Goal: Transaction & Acquisition: Download file/media

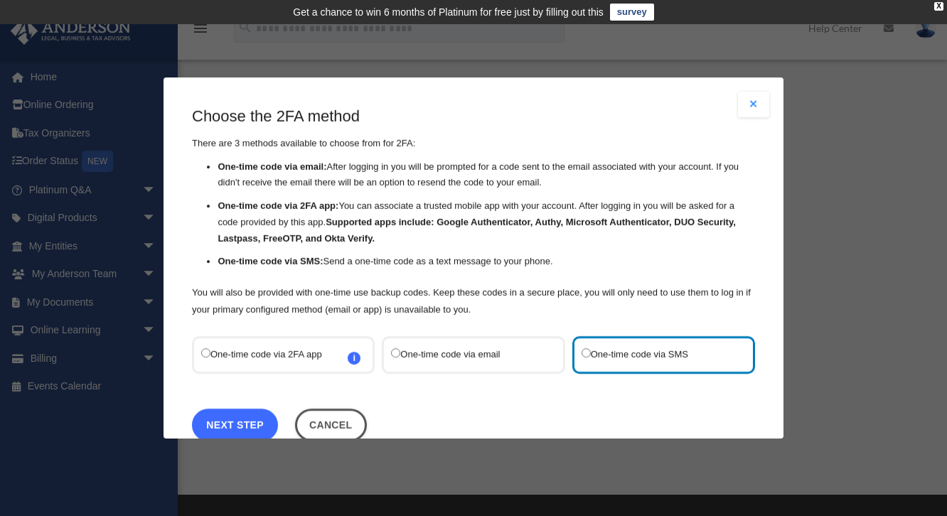
click at [220, 417] on link "Next Step" at bounding box center [235, 424] width 86 height 33
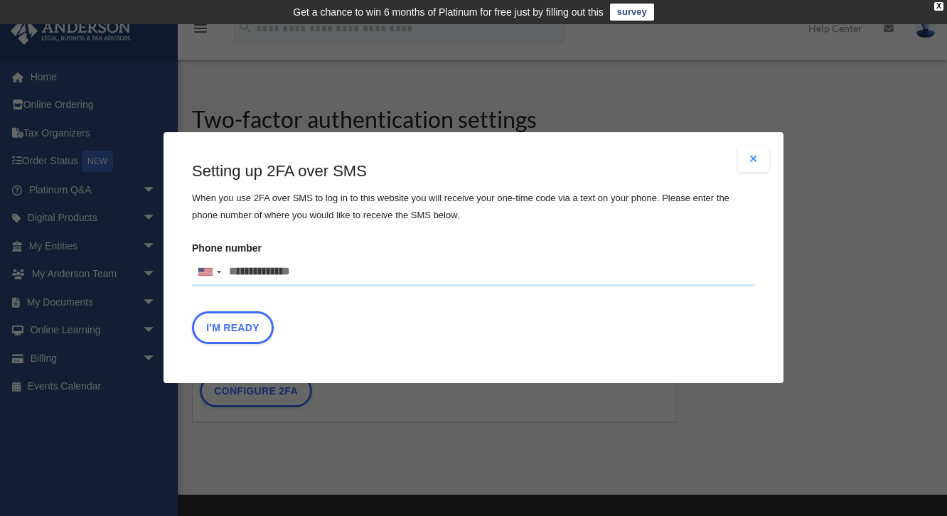
click at [315, 272] on input "Phone number [GEOGRAPHIC_DATA] +1 [GEOGRAPHIC_DATA] +44 [GEOGRAPHIC_DATA] (‫[GE…" at bounding box center [473, 272] width 563 height 28
type input "**********"
click at [241, 326] on button "I'm Ready" at bounding box center [233, 328] width 82 height 33
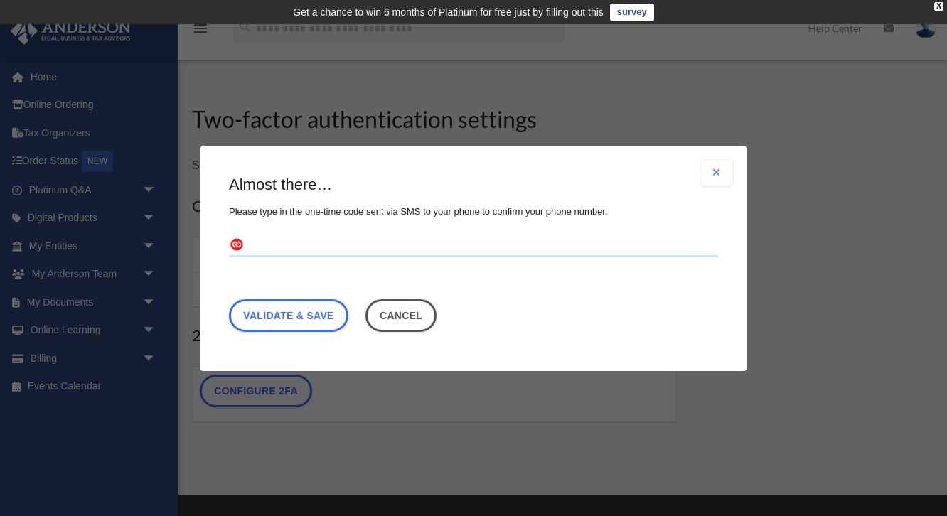
click at [314, 247] on input "text" at bounding box center [473, 245] width 489 height 23
type input "******"
click at [322, 313] on link "Validate & Save" at bounding box center [288, 315] width 119 height 33
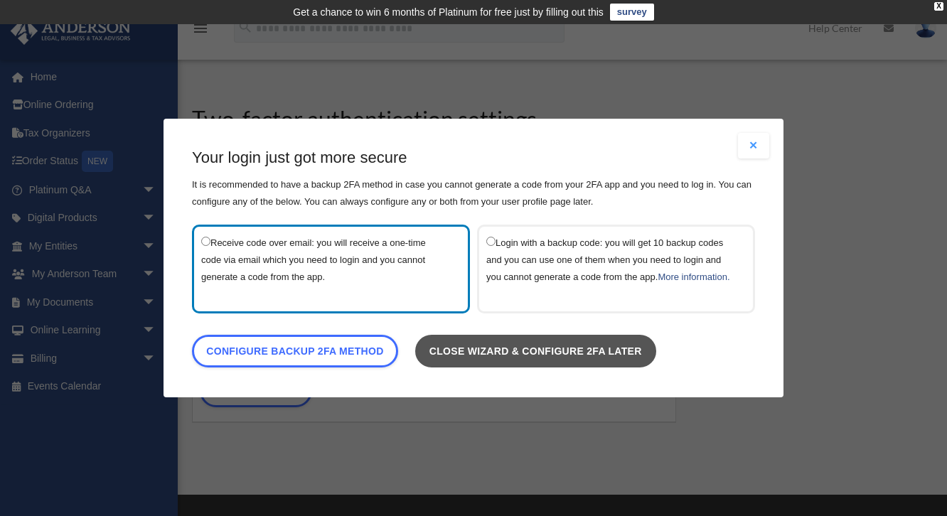
click at [626, 368] on link "Close wizard & configure 2FA later" at bounding box center [535, 351] width 241 height 33
click at [520, 358] on link "Close wizard & configure 2FA later" at bounding box center [535, 351] width 241 height 33
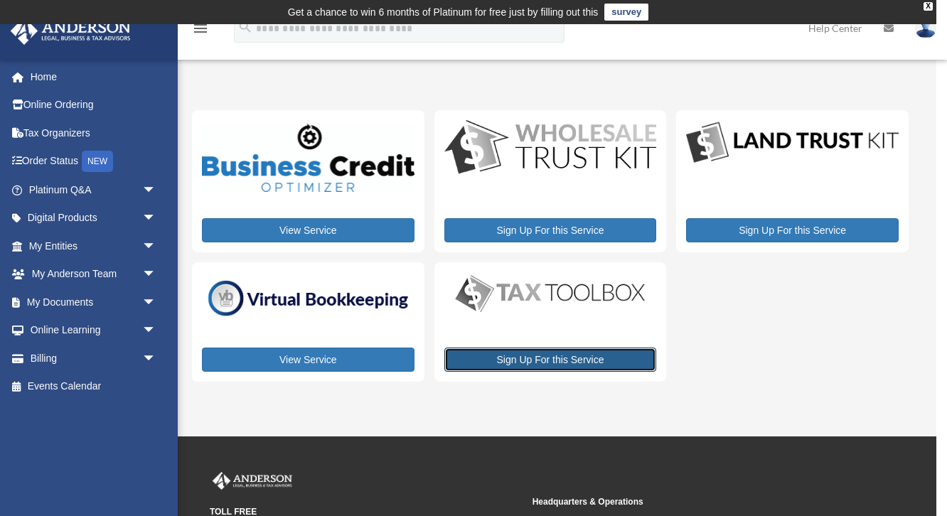
click at [520, 358] on link "Sign Up For this Service" at bounding box center [550, 360] width 213 height 24
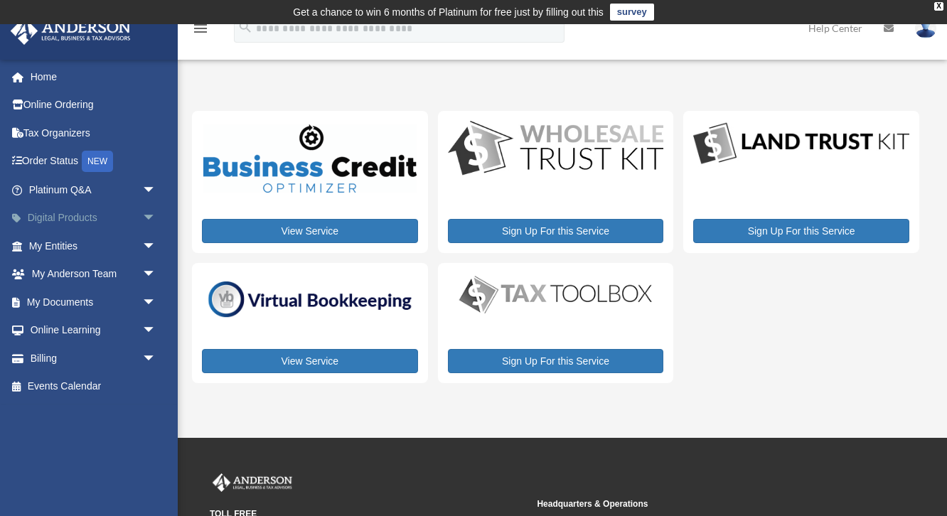
click at [148, 218] on span "arrow_drop_down" at bounding box center [156, 218] width 28 height 29
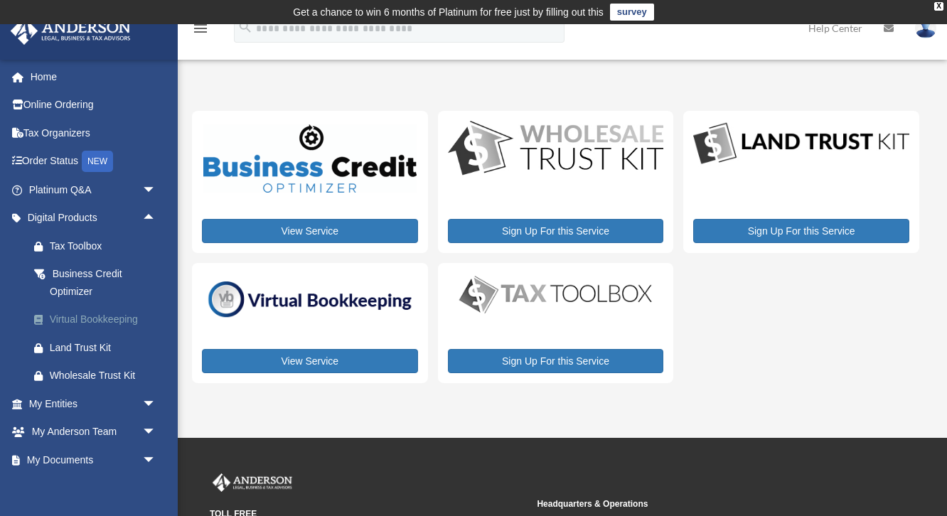
click at [95, 318] on div "Virtual Bookkeeping" at bounding box center [105, 320] width 110 height 18
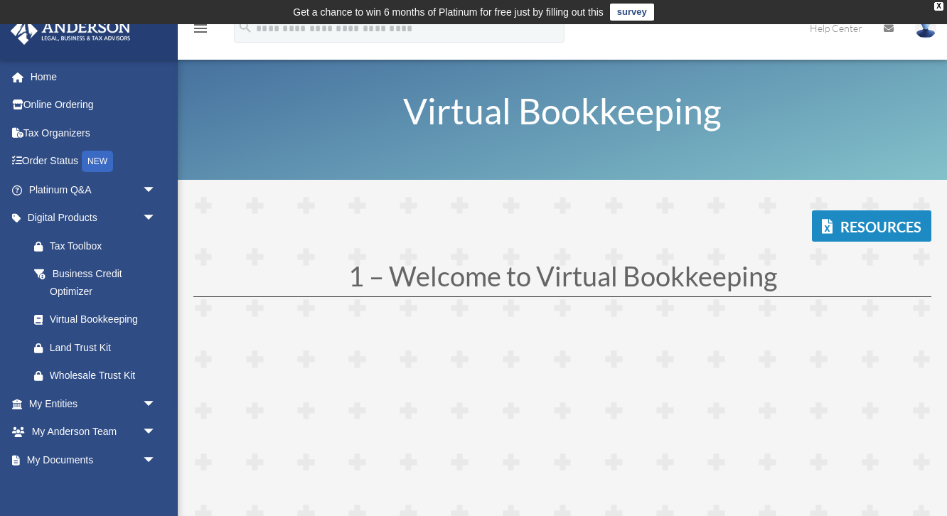
click at [630, 176] on div "Virtual Bookkeeping" at bounding box center [562, 112] width 769 height 136
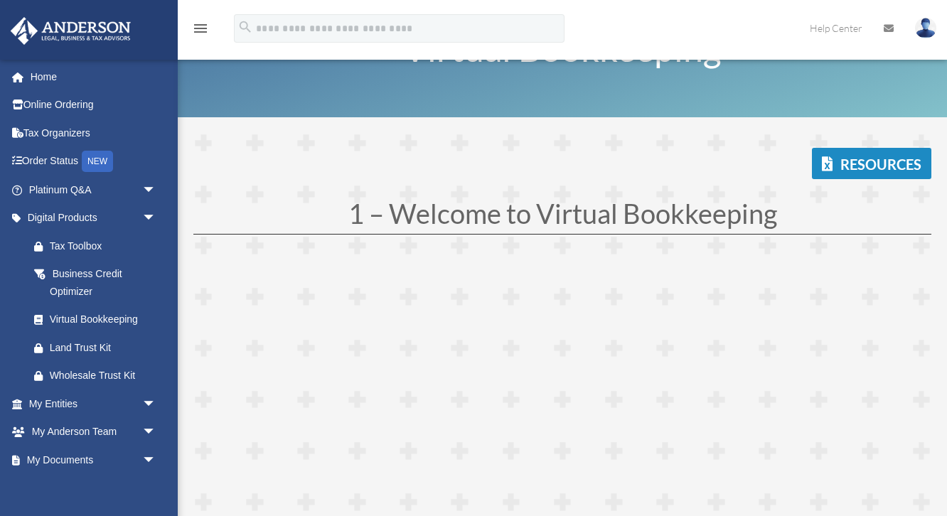
scroll to position [69, 0]
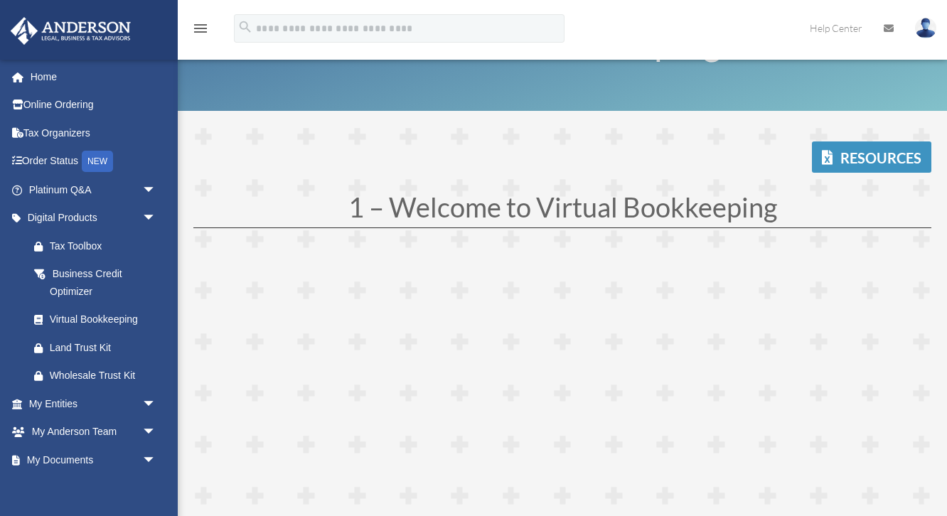
click at [862, 164] on link "Resources" at bounding box center [871, 156] width 119 height 31
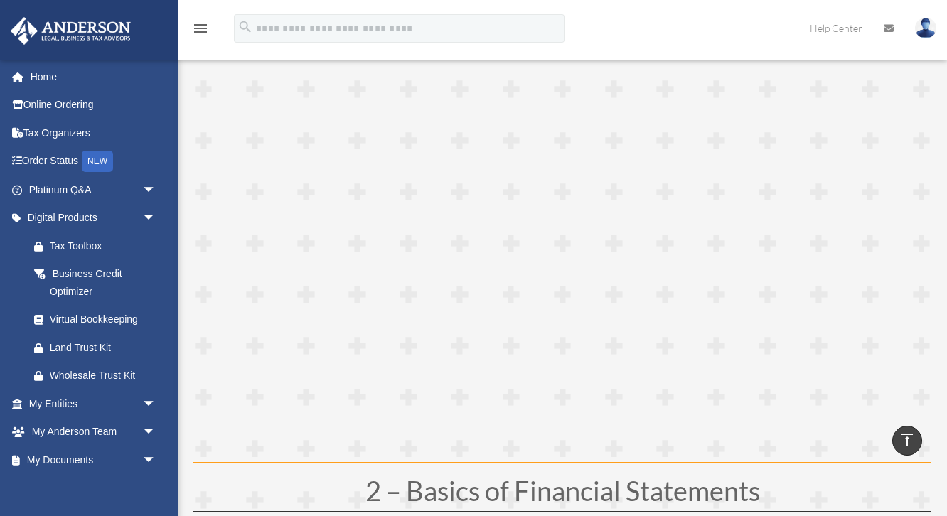
scroll to position [272, 0]
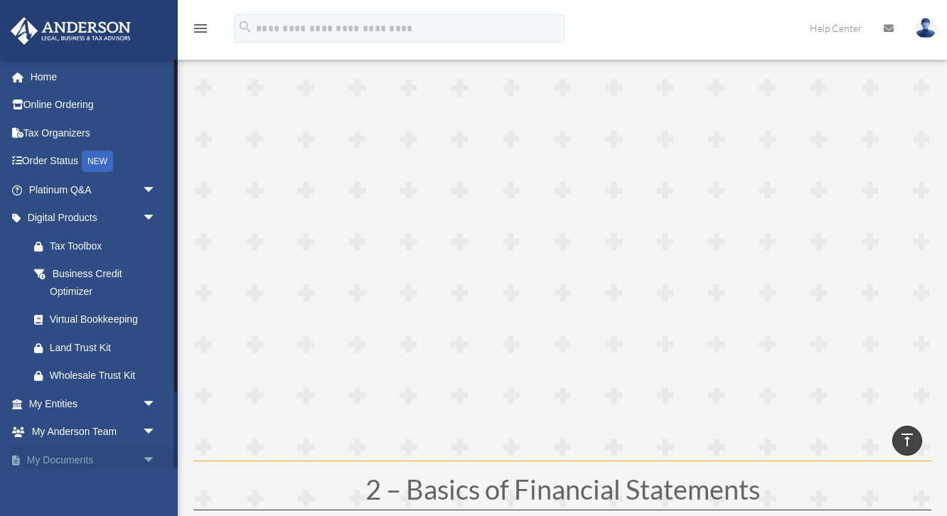
click at [149, 459] on span "arrow_drop_down" at bounding box center [156, 460] width 28 height 29
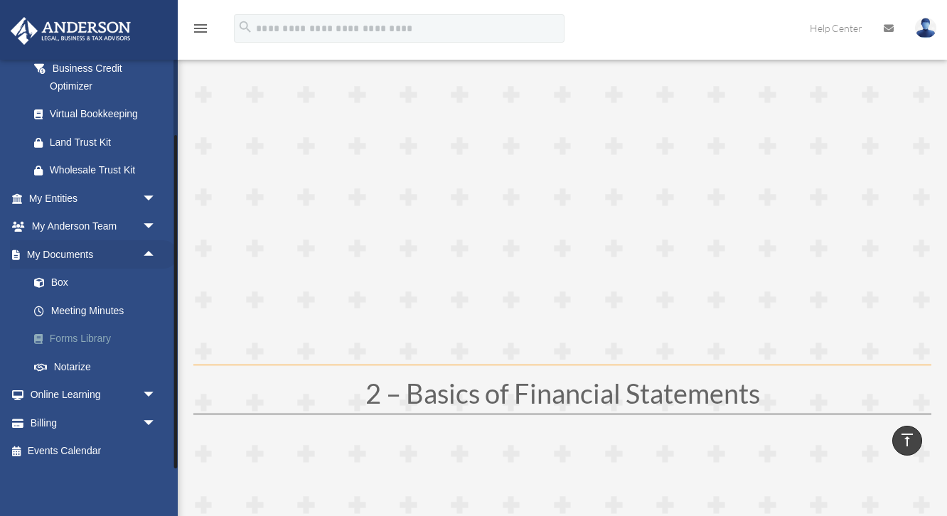
scroll to position [368, 0]
click at [151, 421] on span "arrow_drop_down" at bounding box center [156, 423] width 28 height 29
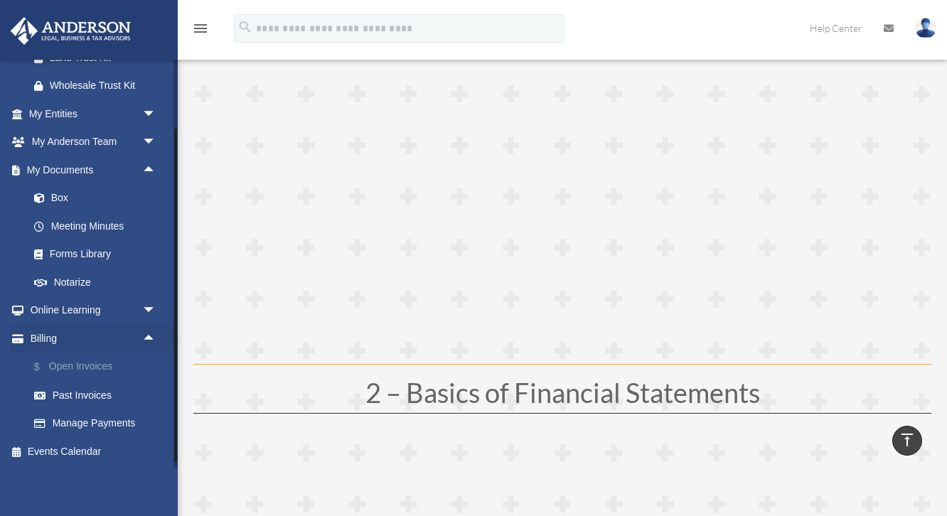
scroll to position [264, 0]
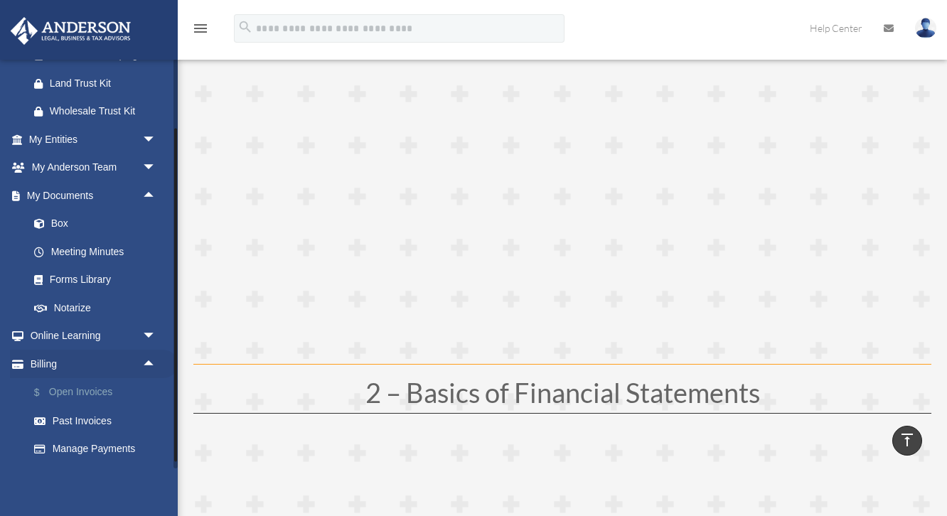
click at [84, 391] on link "$ Open Invoices" at bounding box center [99, 392] width 158 height 29
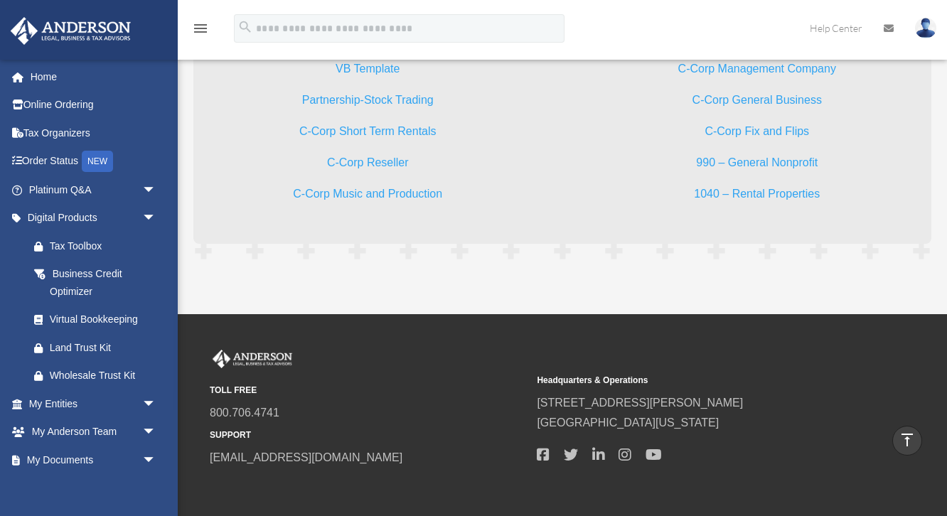
scroll to position [4202, 0]
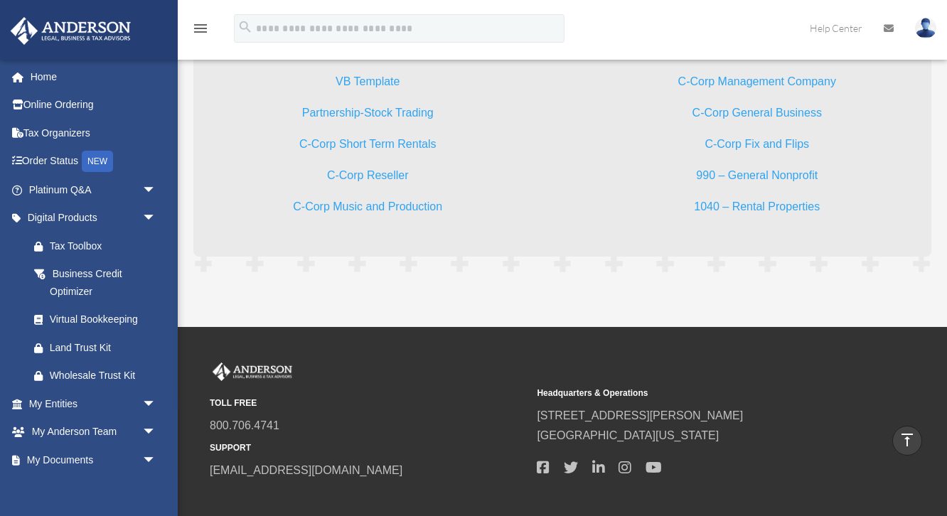
click at [368, 80] on link "VB Template" at bounding box center [368, 84] width 64 height 19
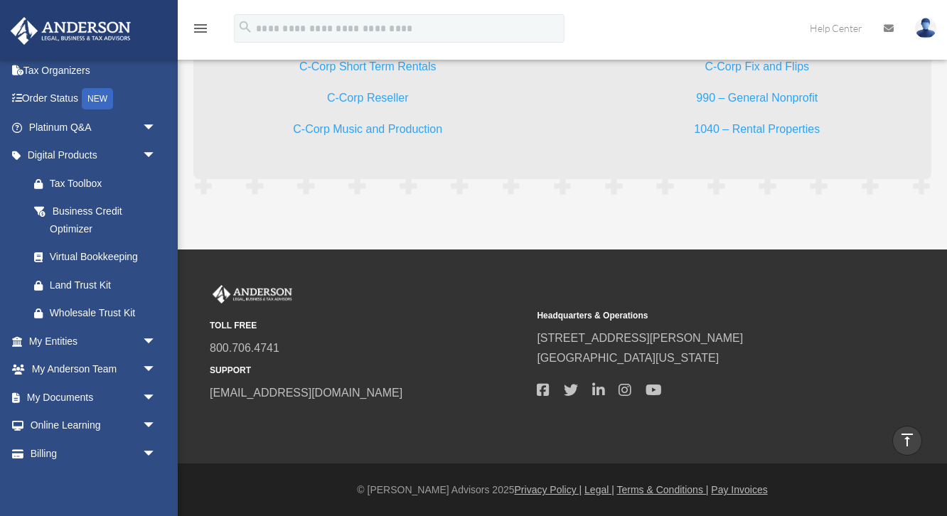
scroll to position [70, 0]
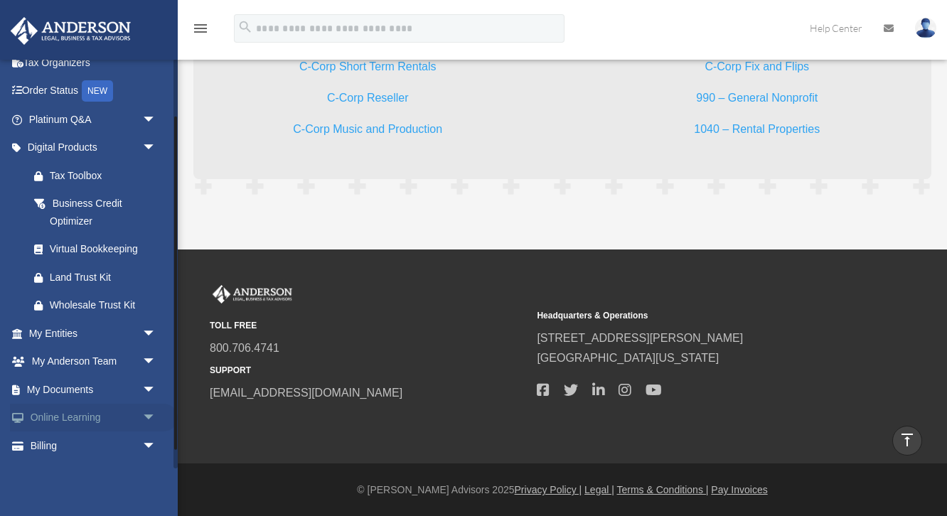
click at [151, 417] on span "arrow_drop_down" at bounding box center [156, 418] width 28 height 29
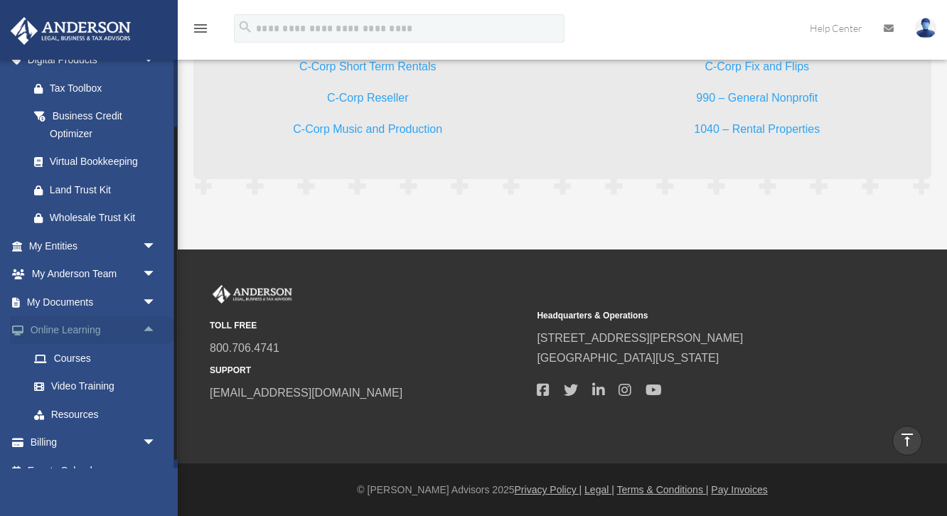
scroll to position [177, 0]
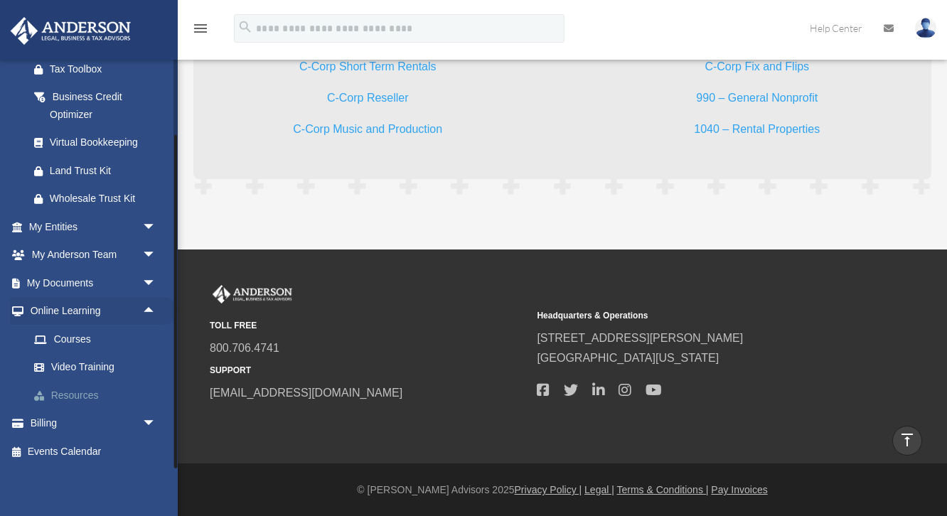
click at [64, 395] on link "Resources" at bounding box center [99, 395] width 158 height 28
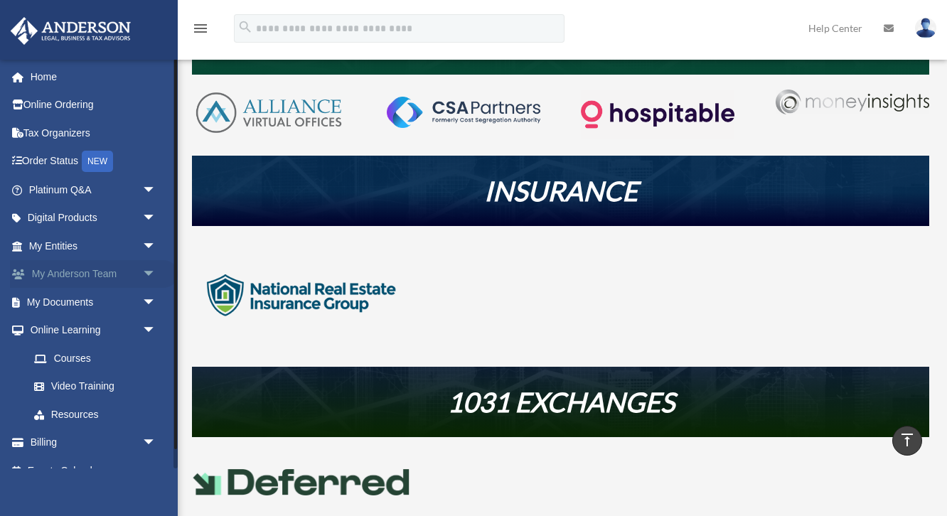
scroll to position [19, 0]
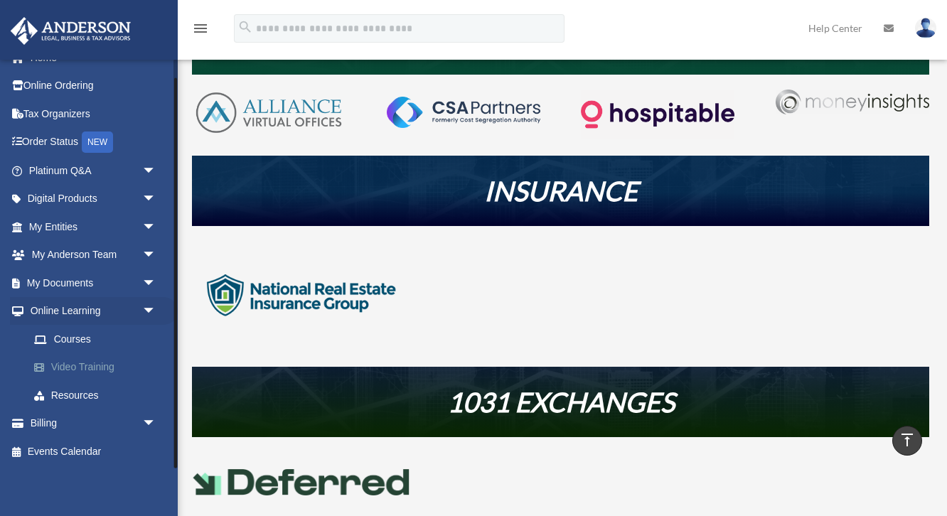
click at [87, 369] on link "Video Training" at bounding box center [99, 367] width 158 height 28
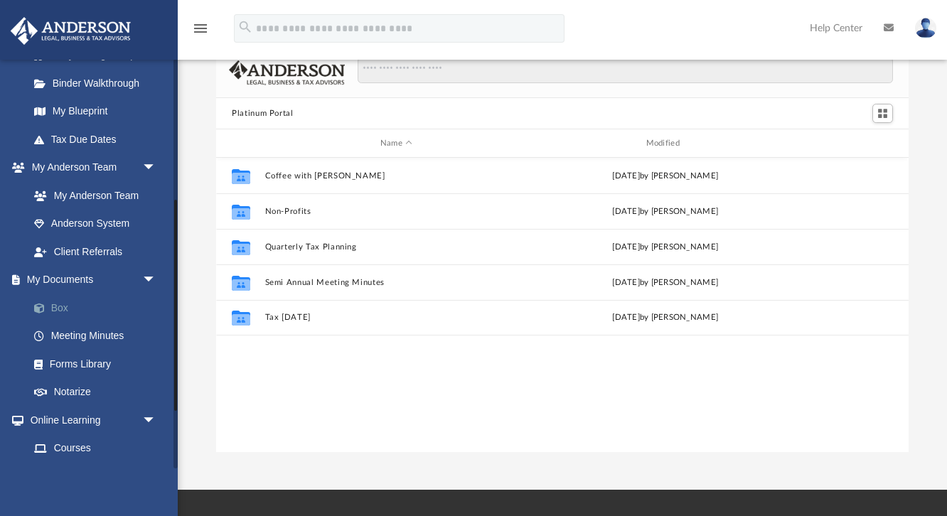
scroll to position [277, 0]
click at [104, 355] on link "Forms Library" at bounding box center [99, 362] width 158 height 28
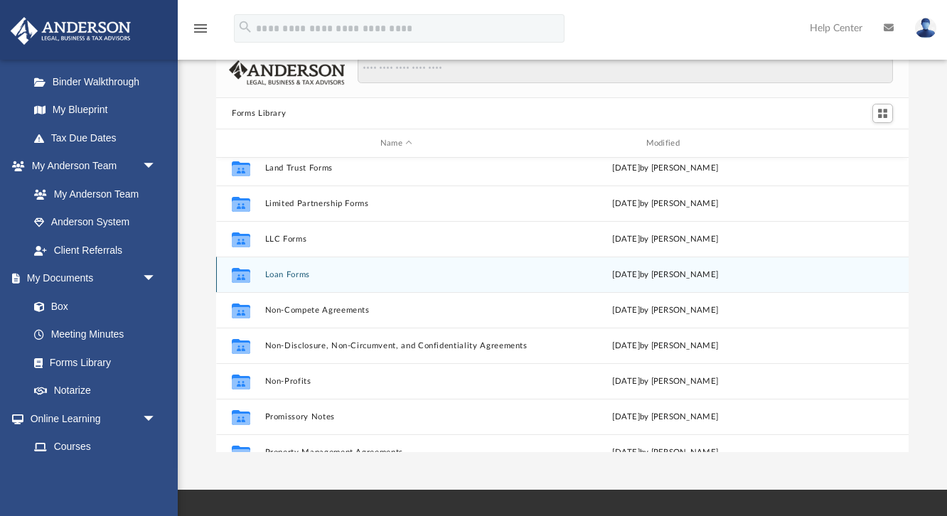
scroll to position [611, 0]
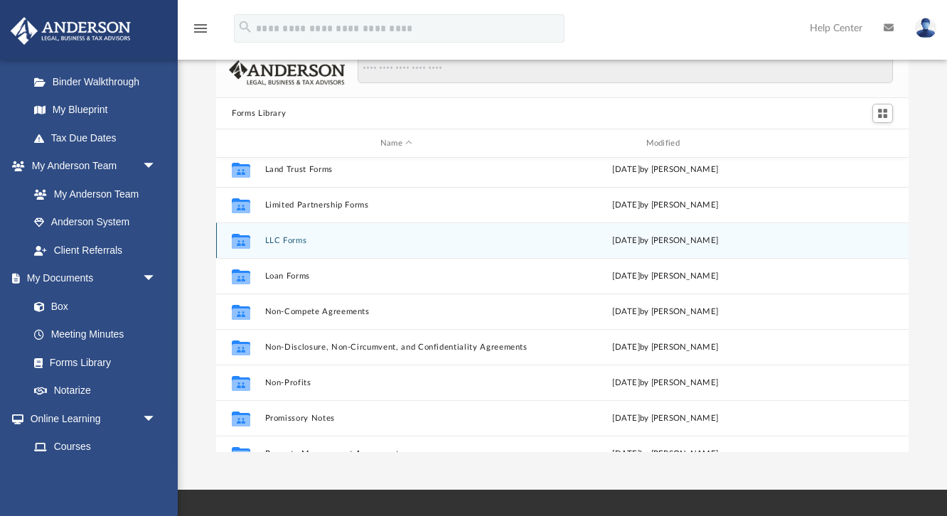
click at [281, 240] on button "LLC Forms" at bounding box center [396, 240] width 263 height 9
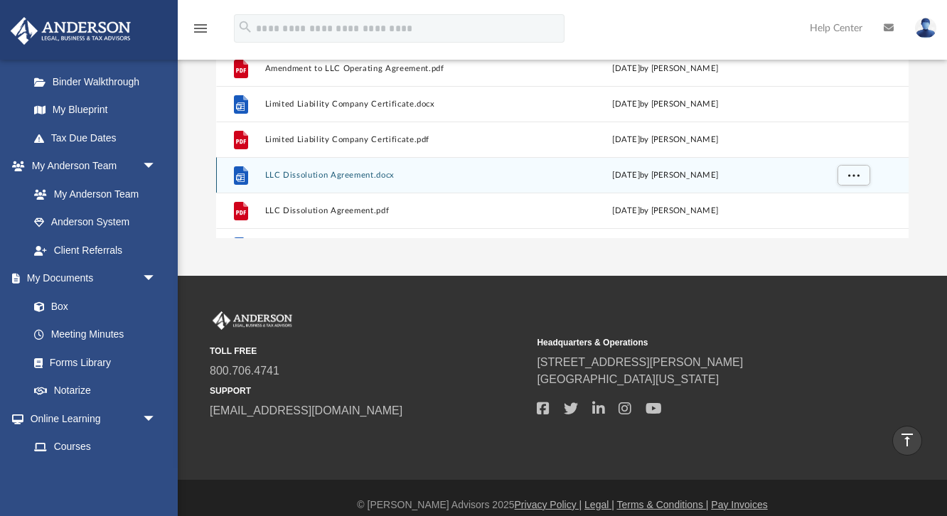
scroll to position [0, 0]
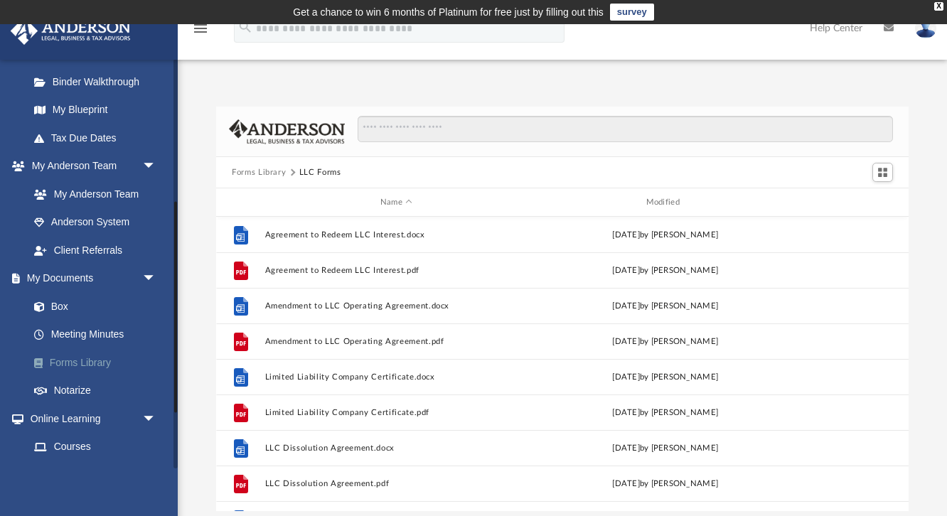
click at [92, 364] on link "Forms Library" at bounding box center [99, 362] width 158 height 28
click at [96, 361] on link "Forms Library" at bounding box center [99, 362] width 158 height 28
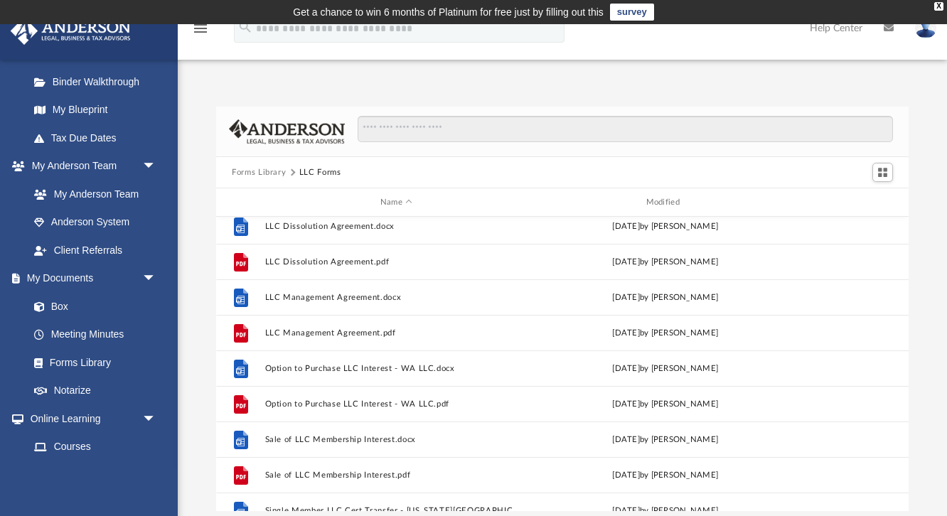
scroll to position [274, 0]
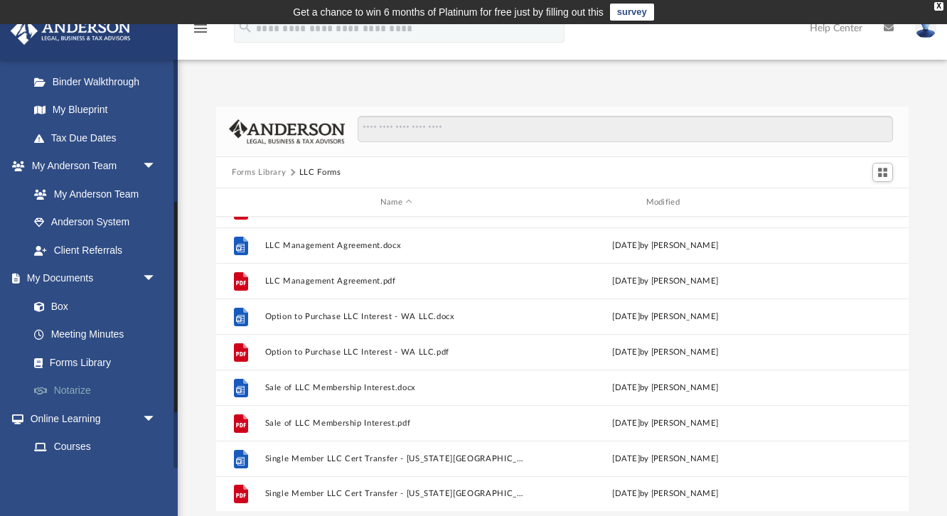
click at [63, 393] on link "Notarize" at bounding box center [99, 391] width 158 height 28
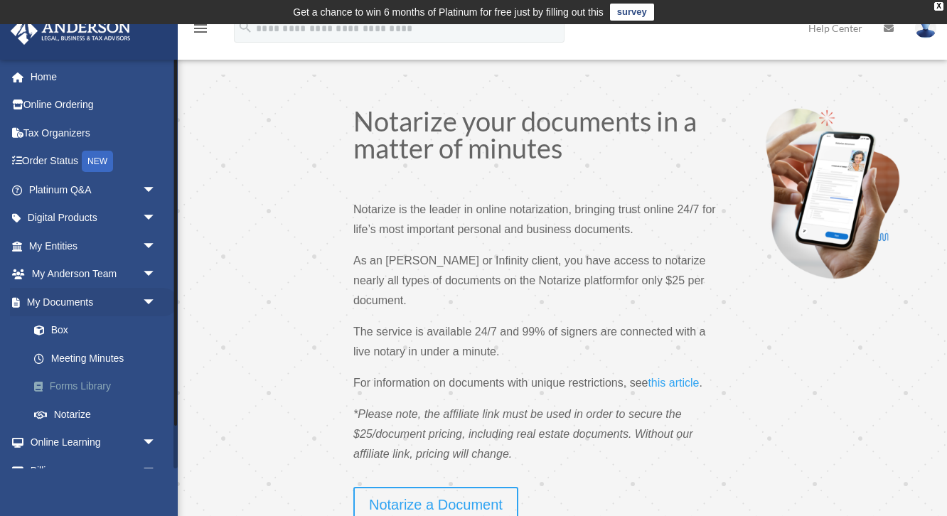
click at [92, 385] on link "Forms Library" at bounding box center [99, 387] width 158 height 28
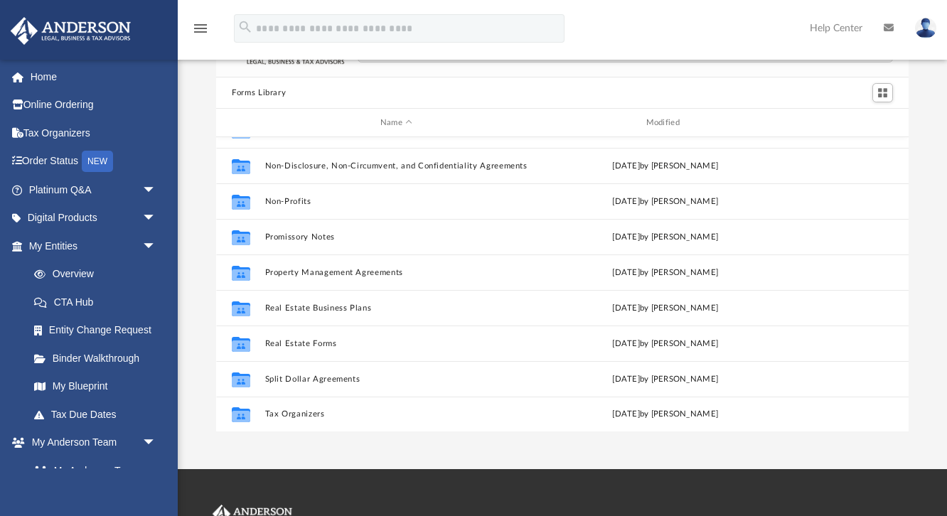
scroll to position [84, 0]
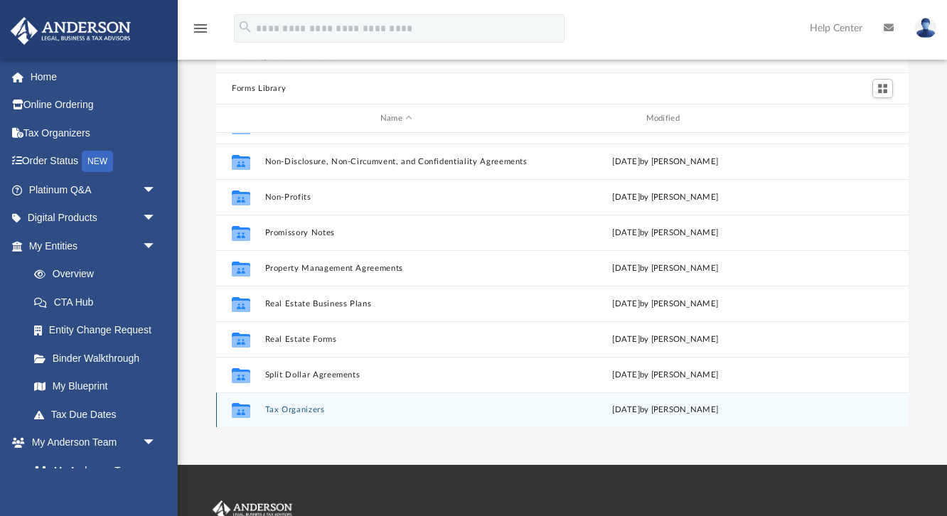
click at [309, 412] on button "Tax Organizers" at bounding box center [396, 409] width 263 height 9
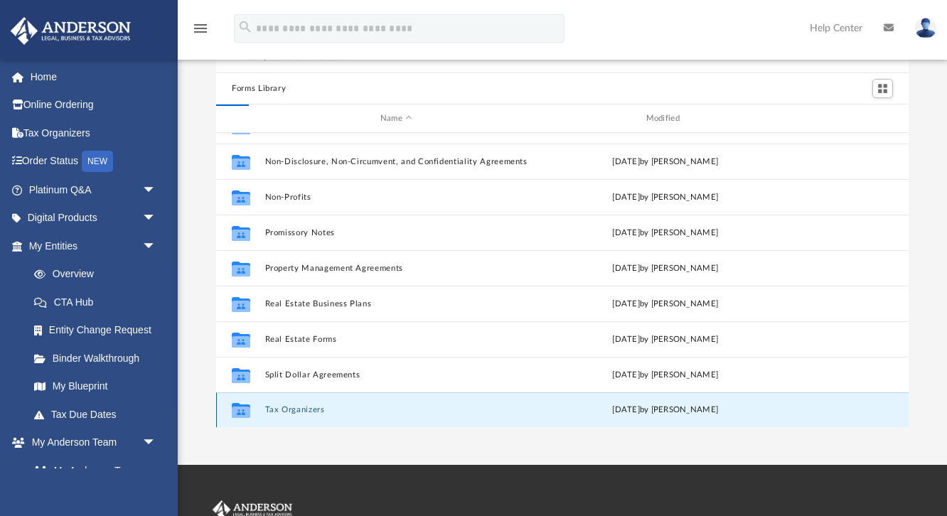
scroll to position [0, 0]
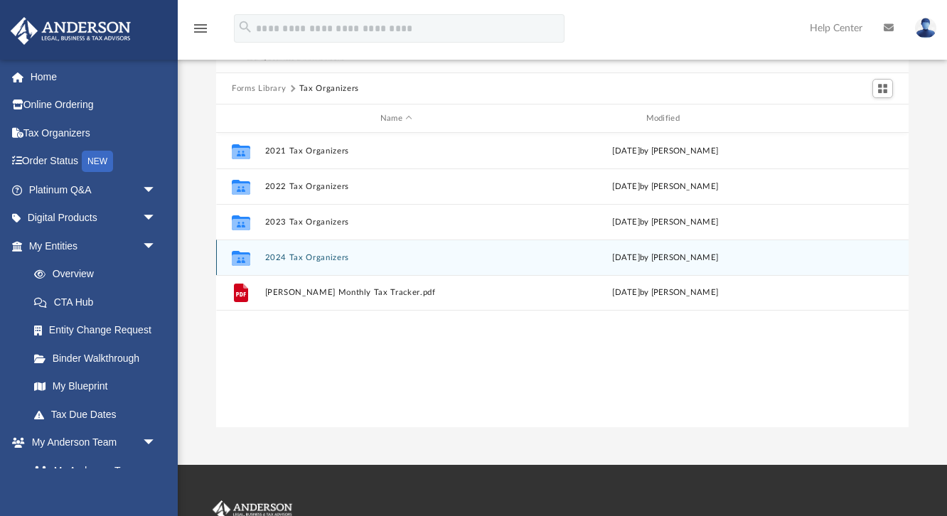
click at [296, 256] on button "2024 Tax Organizers" at bounding box center [396, 257] width 263 height 9
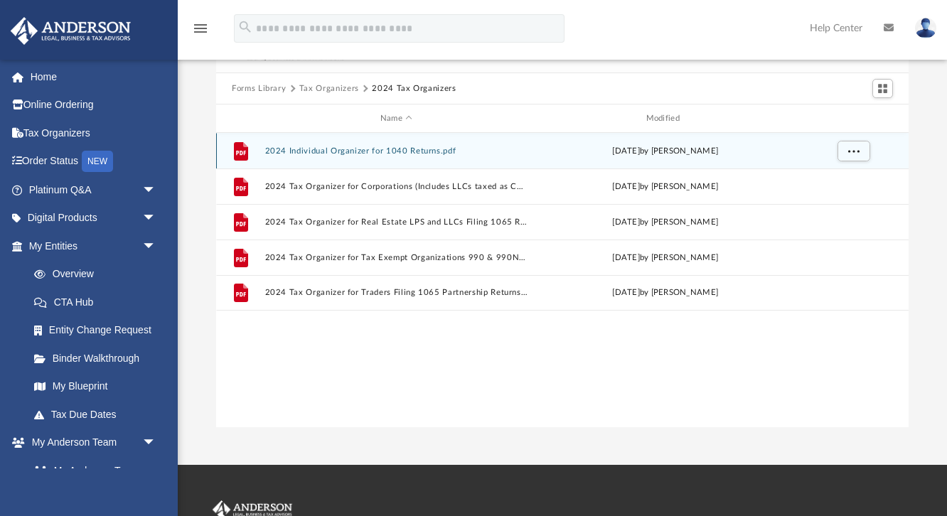
scroll to position [83, 0]
click at [347, 149] on button "2024 Individual Organizer for 1040 Returns.pdf" at bounding box center [396, 151] width 263 height 9
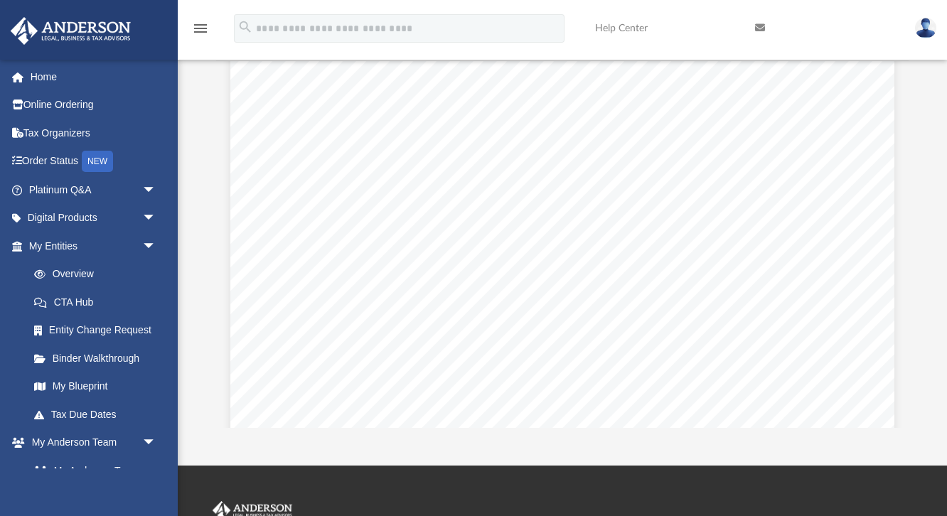
scroll to position [9152, 0]
click at [645, 200] on div "A n d e r s o n A d v i s o r s . c o m | 8 0 0 . 7 0 6 . 4 7 4 1 | N e v a d a…" at bounding box center [562, 156] width 664 height 860
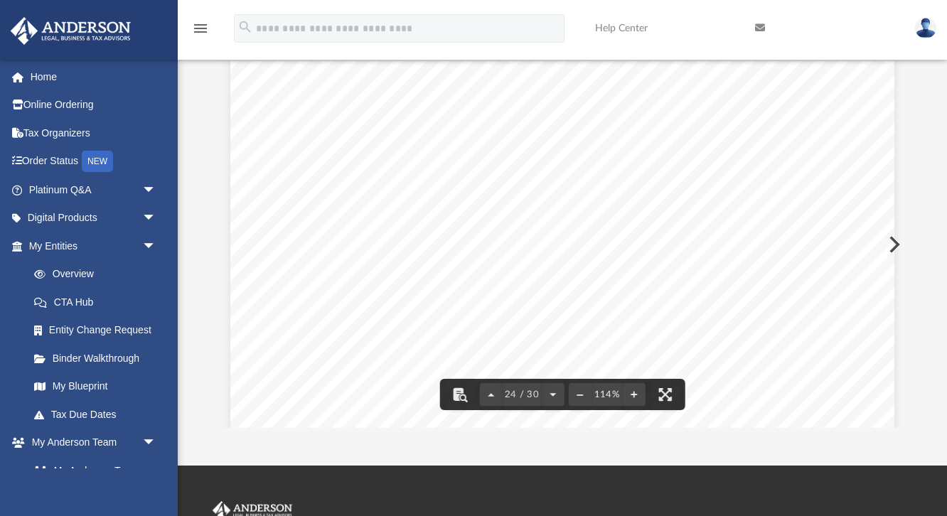
click at [724, 258] on div "A n d e r s o n A d v i s o r s . c o m | 8 0 0 . 7 0 6 . 4 7 4 1 | N e v a d a…" at bounding box center [562, 265] width 664 height 860
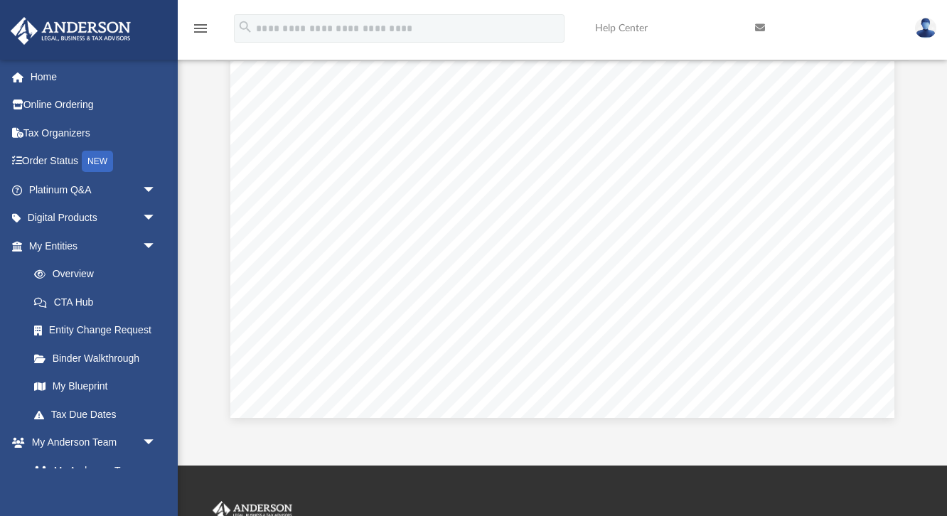
scroll to position [287, 0]
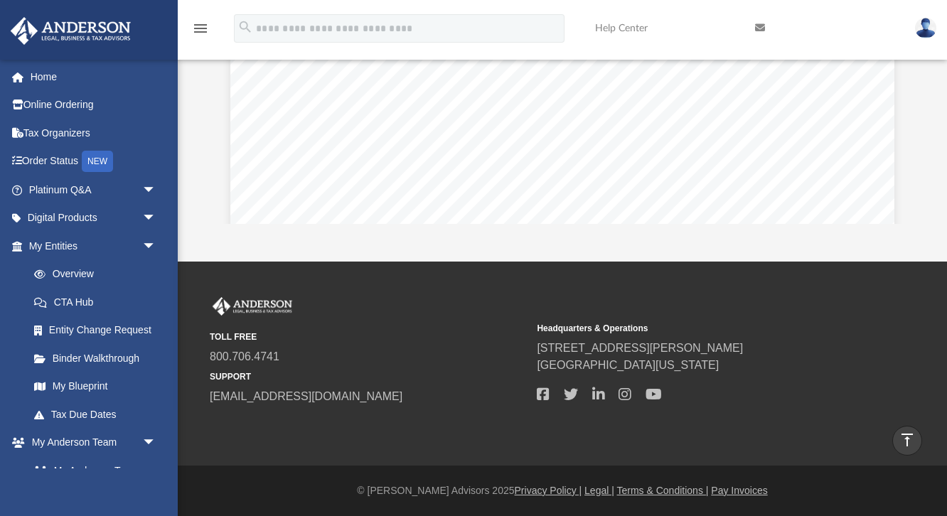
scroll to position [0, 0]
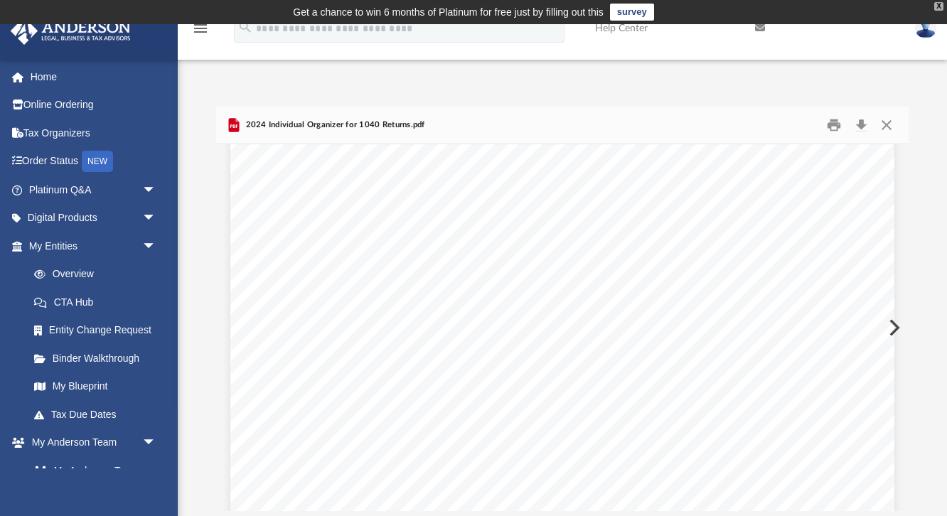
click at [938, 6] on div "X" at bounding box center [938, 6] width 9 height 9
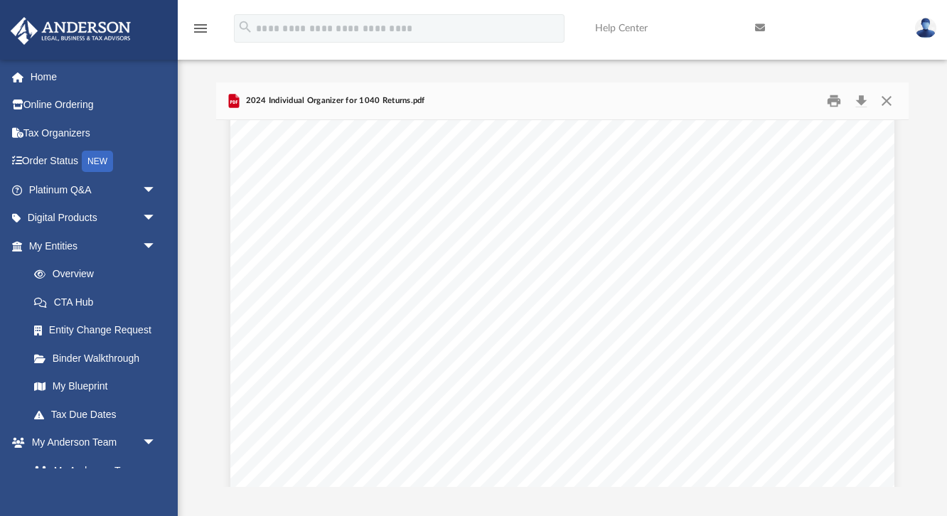
click at [937, 7] on link at bounding box center [925, 27] width 43 height 63
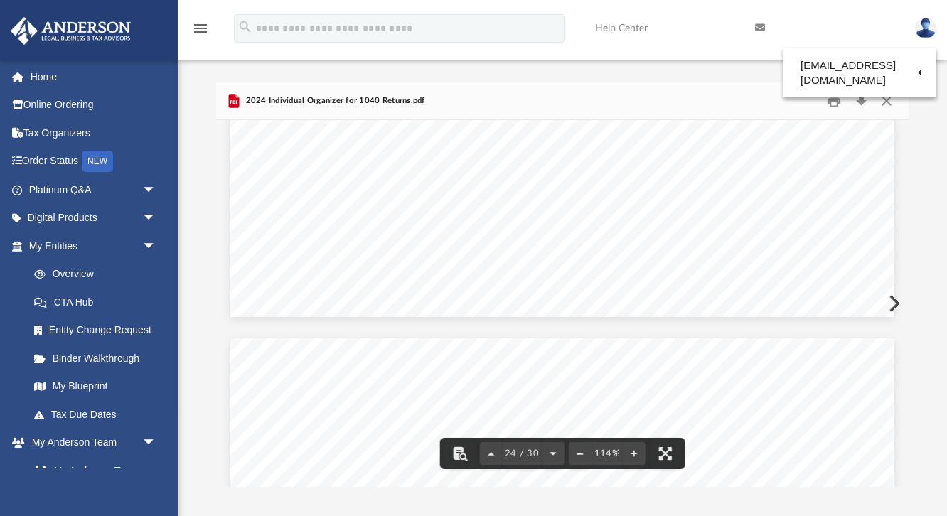
scroll to position [20603, 0]
click at [861, 98] on button "Download" at bounding box center [861, 101] width 26 height 22
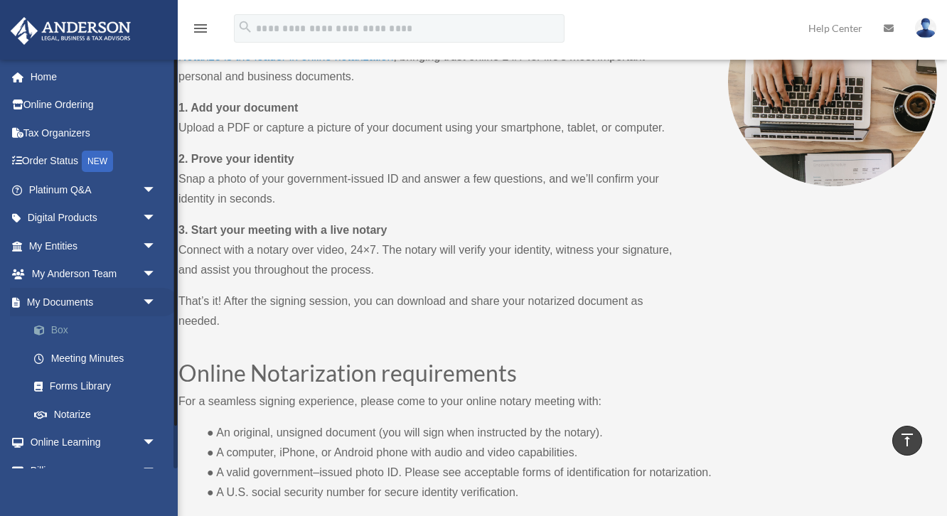
scroll to position [48, 0]
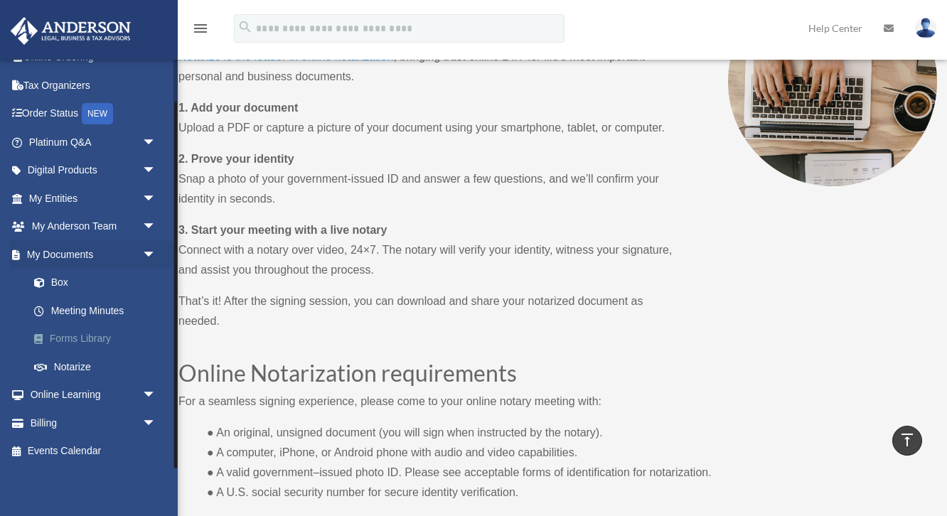
click at [88, 341] on link "Forms Library" at bounding box center [99, 339] width 158 height 28
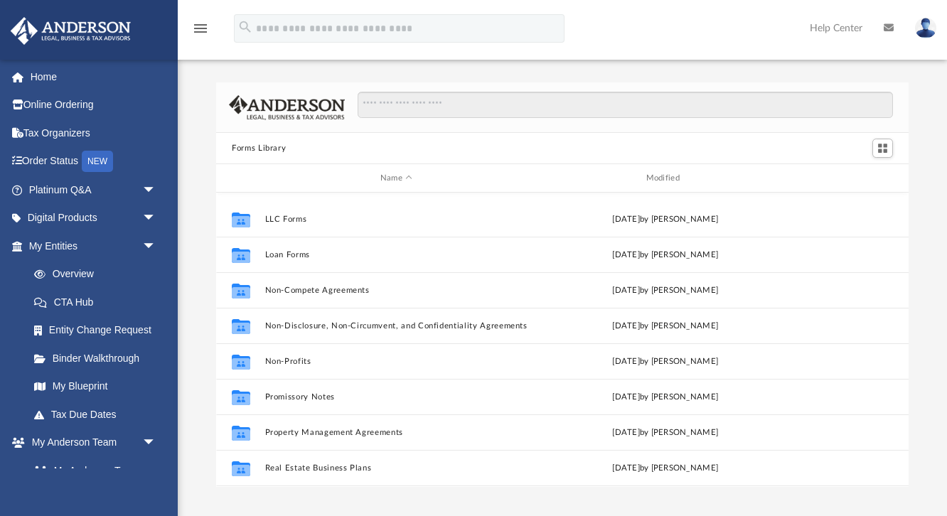
scroll to position [771, 0]
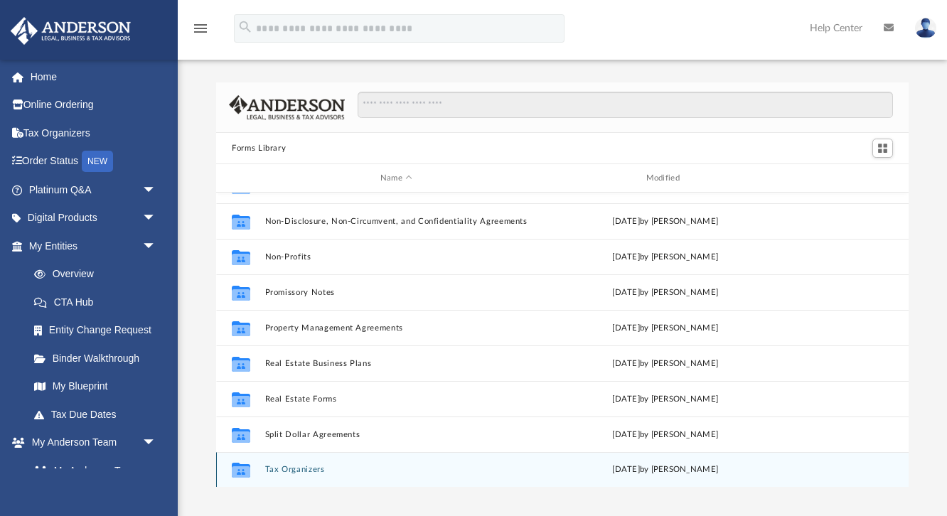
click at [306, 466] on button "Tax Organizers" at bounding box center [396, 469] width 263 height 9
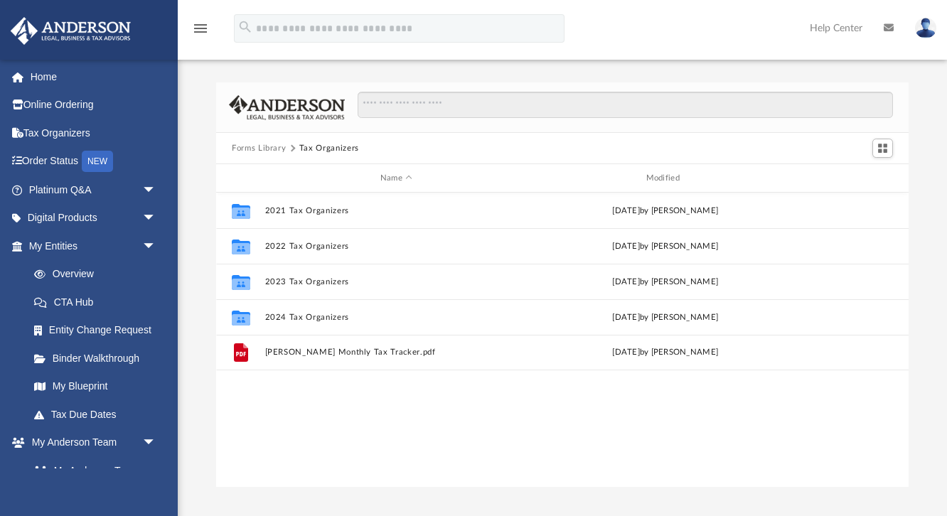
scroll to position [0, 0]
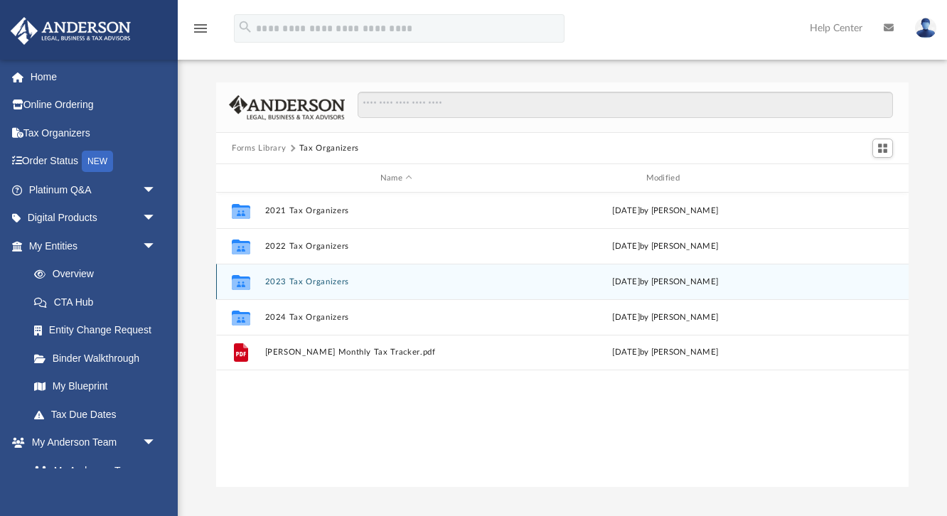
click at [327, 279] on button "2023 Tax Organizers" at bounding box center [396, 281] width 263 height 9
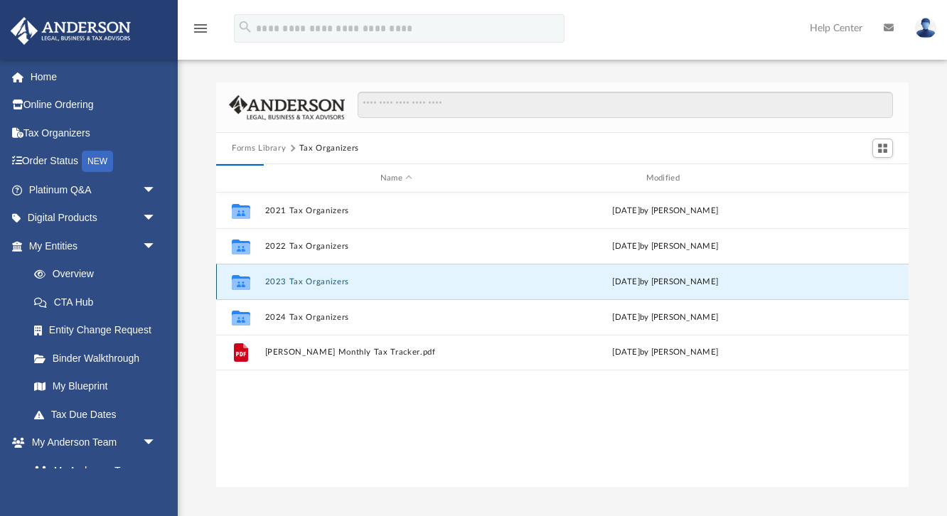
click at [327, 279] on button "2023 Tax Organizers" at bounding box center [396, 281] width 263 height 9
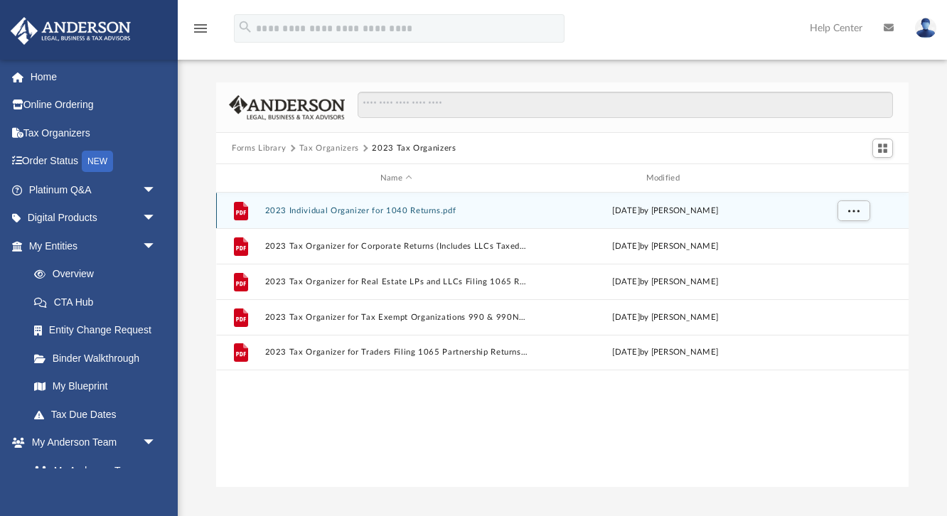
click at [854, 199] on div "grid" at bounding box center [853, 210] width 100 height 27
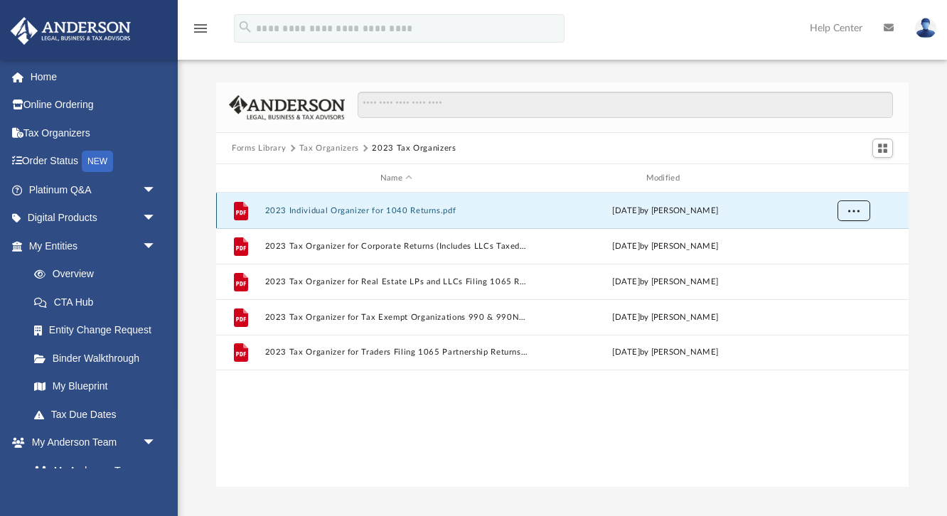
click at [854, 211] on span "More options" at bounding box center [853, 210] width 11 height 8
click at [851, 265] on li "Download" at bounding box center [840, 261] width 41 height 15
click at [329, 147] on button "Tax Organizers" at bounding box center [329, 148] width 60 height 13
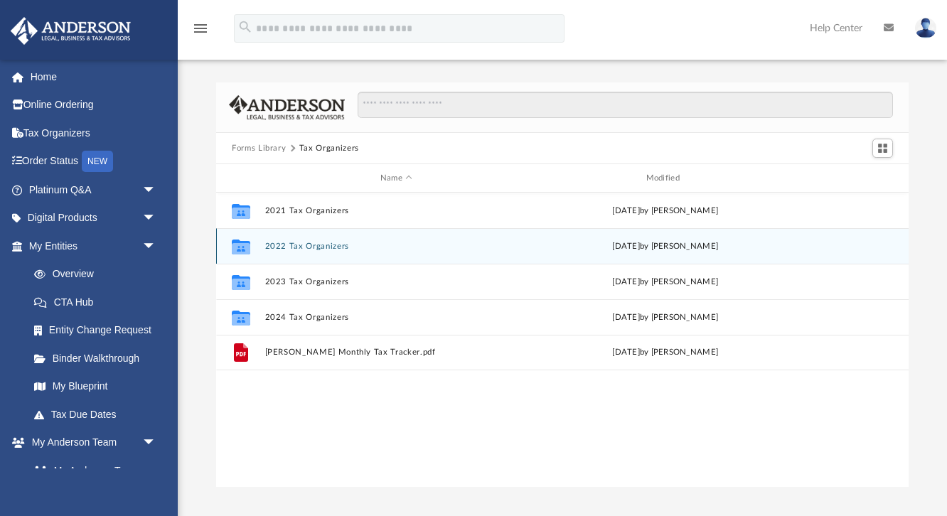
click at [326, 242] on button "2022 Tax Organizers" at bounding box center [396, 246] width 263 height 9
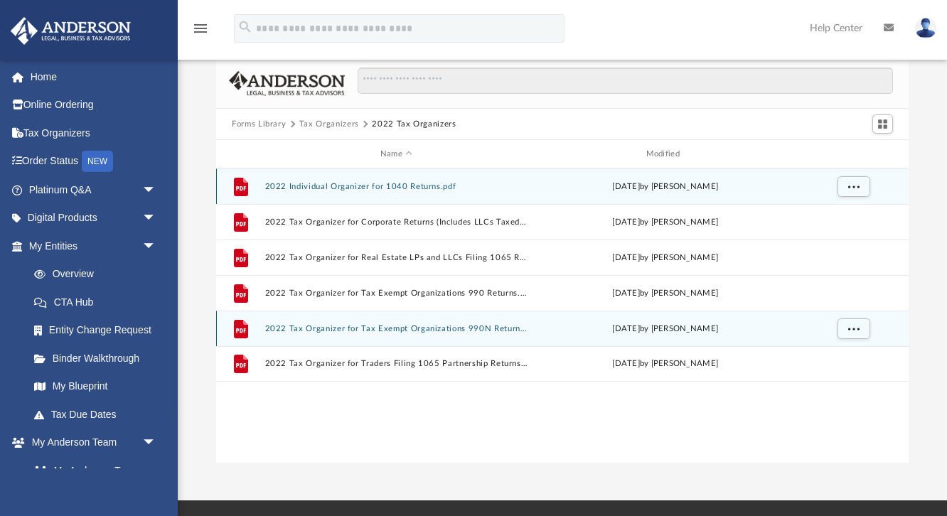
scroll to position [26, 0]
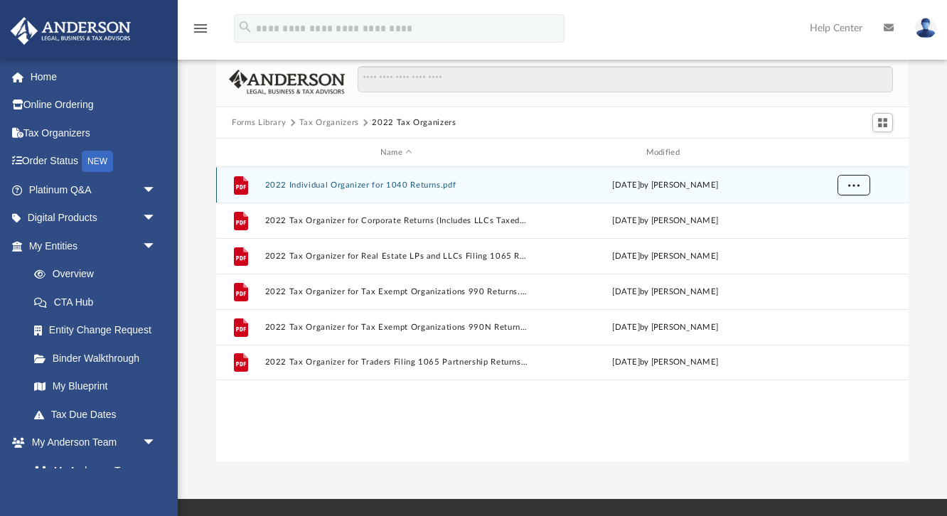
click at [857, 184] on span "More options" at bounding box center [853, 185] width 11 height 8
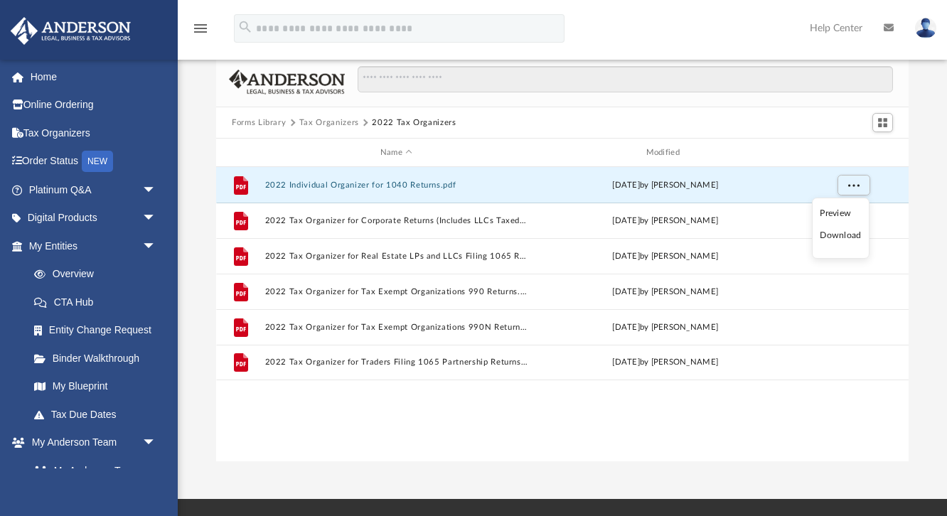
click at [836, 240] on li "Download" at bounding box center [840, 235] width 41 height 15
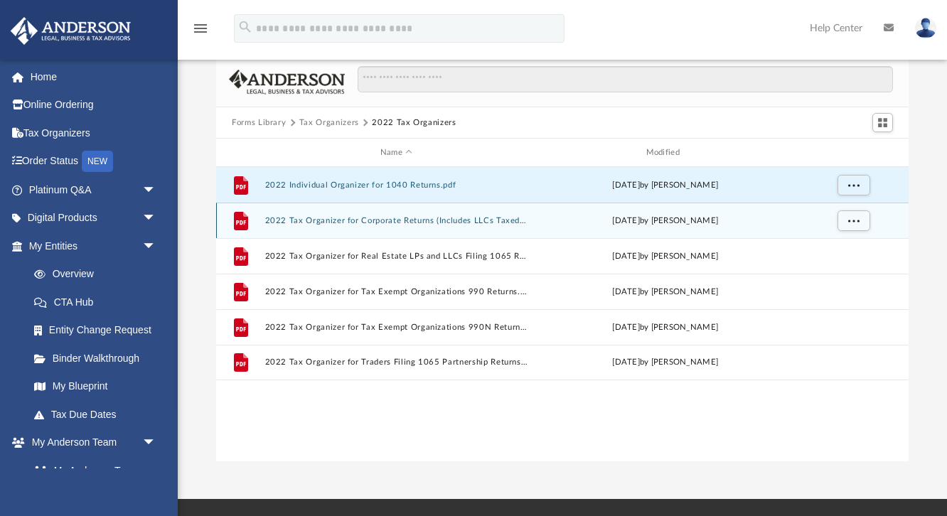
click at [477, 220] on button "2022 Tax Organizer for Corporate Returns (Includes LLCs Taxed as Corporations) …" at bounding box center [396, 220] width 263 height 9
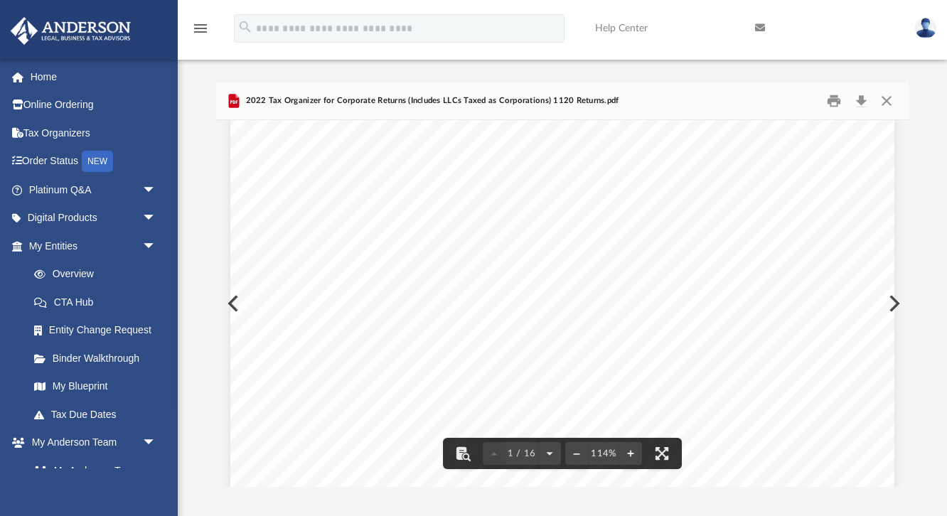
scroll to position [0, 0]
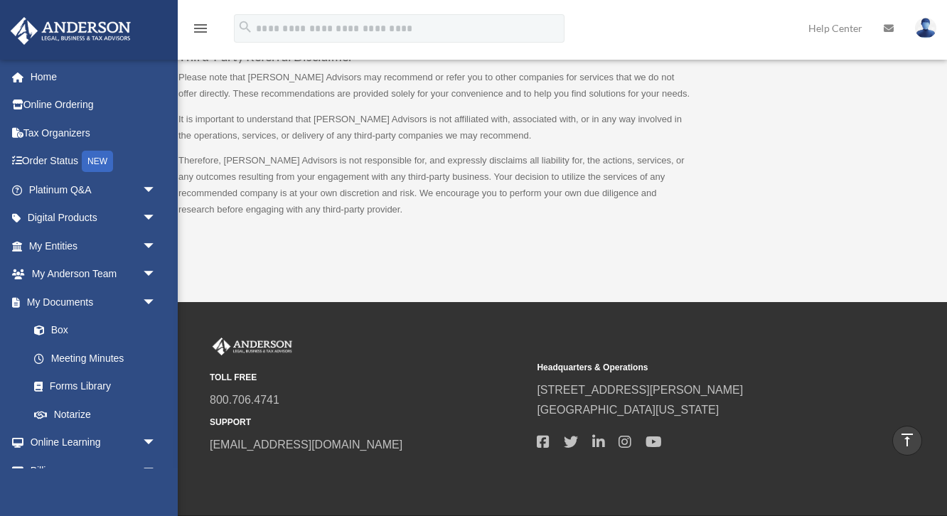
scroll to position [1517, 0]
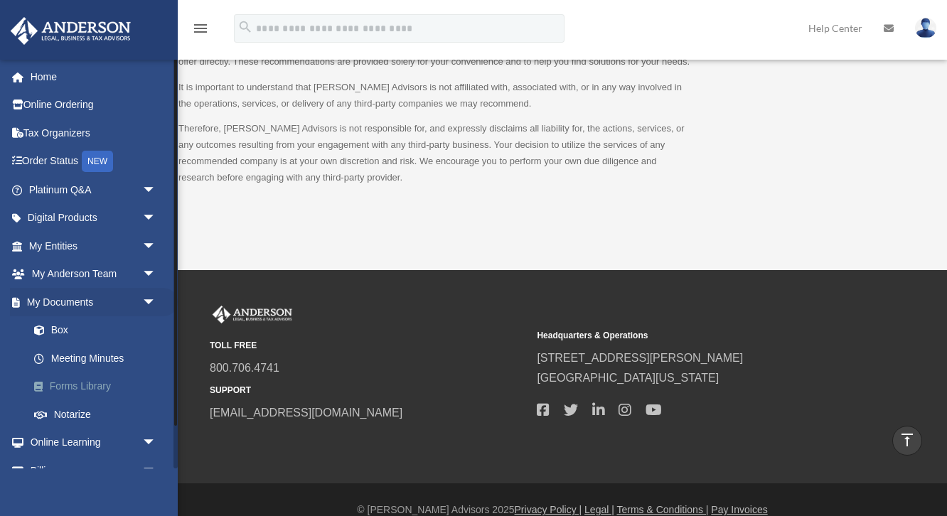
click at [71, 385] on link "Forms Library" at bounding box center [99, 387] width 158 height 28
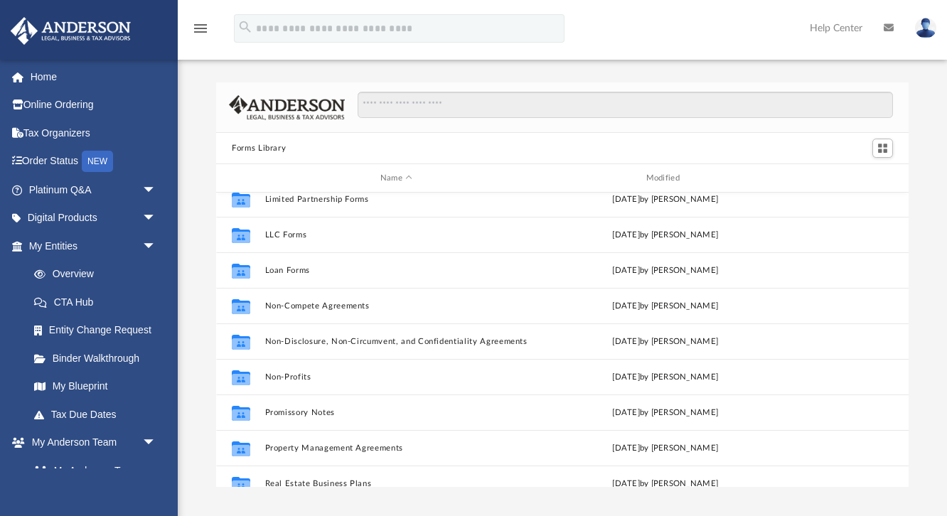
scroll to position [771, 0]
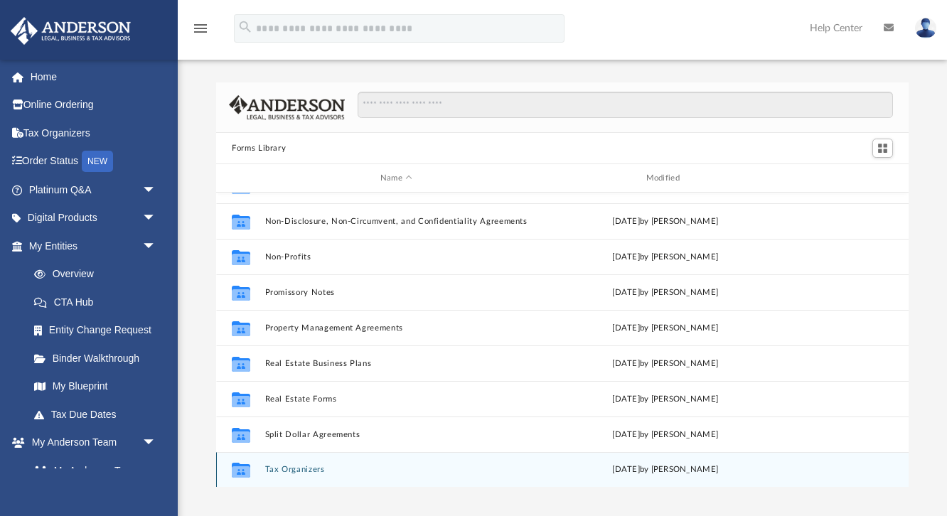
click at [294, 464] on div "Collaborated Folder Tax Organizers [DATE] by [PERSON_NAME]" at bounding box center [562, 470] width 692 height 36
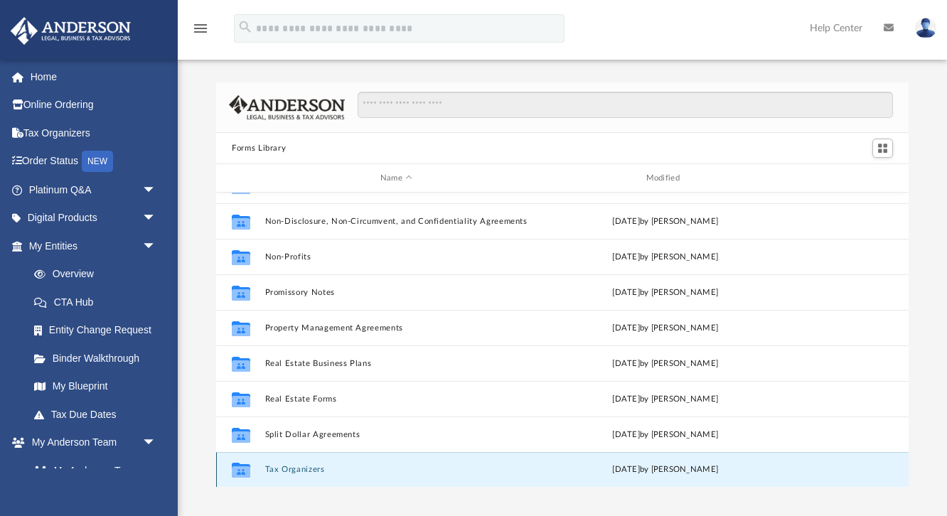
click at [287, 471] on button "Tax Organizers" at bounding box center [396, 469] width 263 height 9
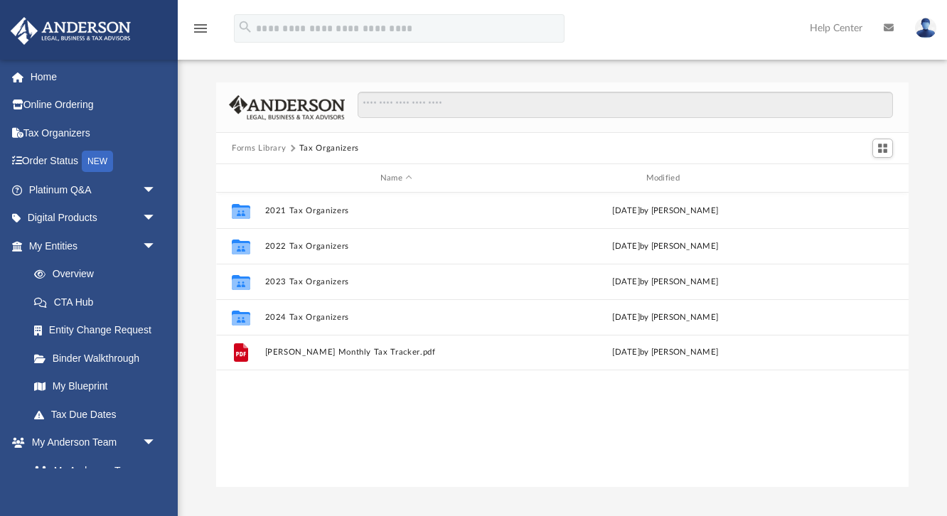
scroll to position [0, 0]
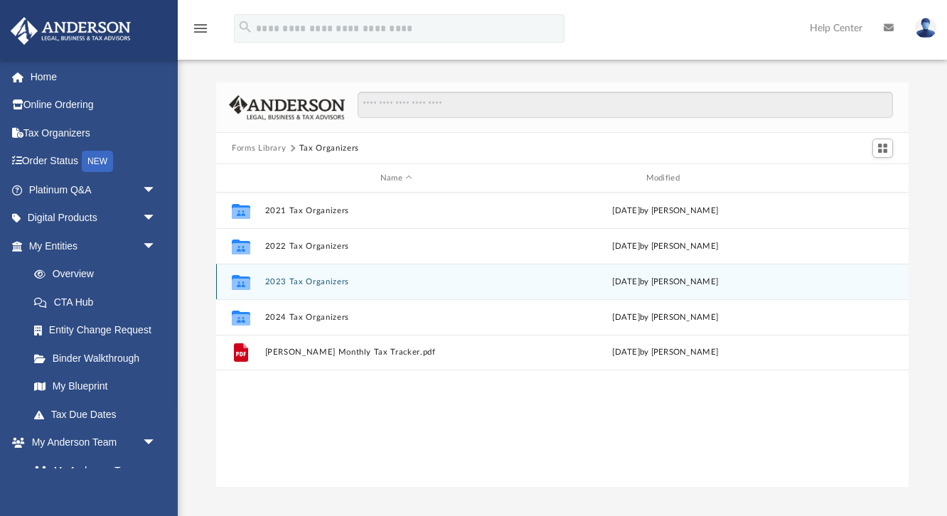
click at [319, 280] on button "2023 Tax Organizers" at bounding box center [396, 281] width 263 height 9
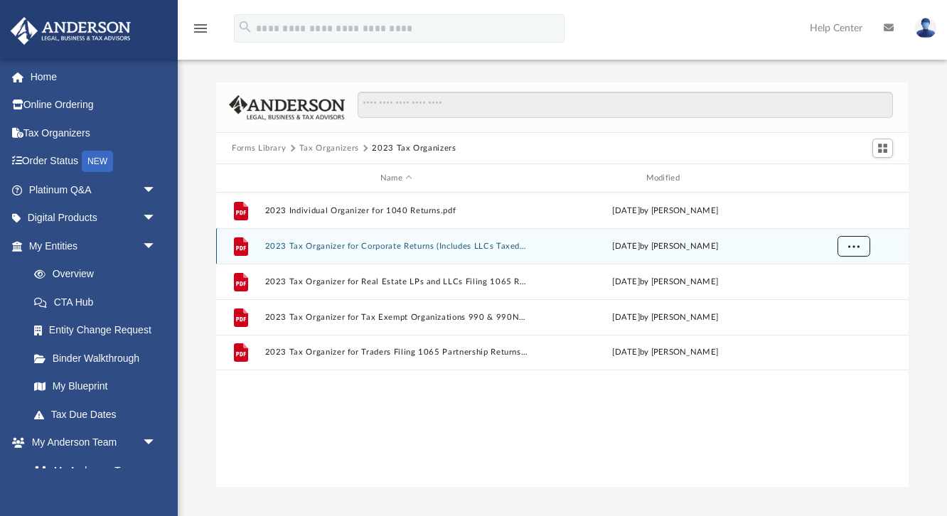
click at [855, 245] on span "More options" at bounding box center [853, 246] width 11 height 8
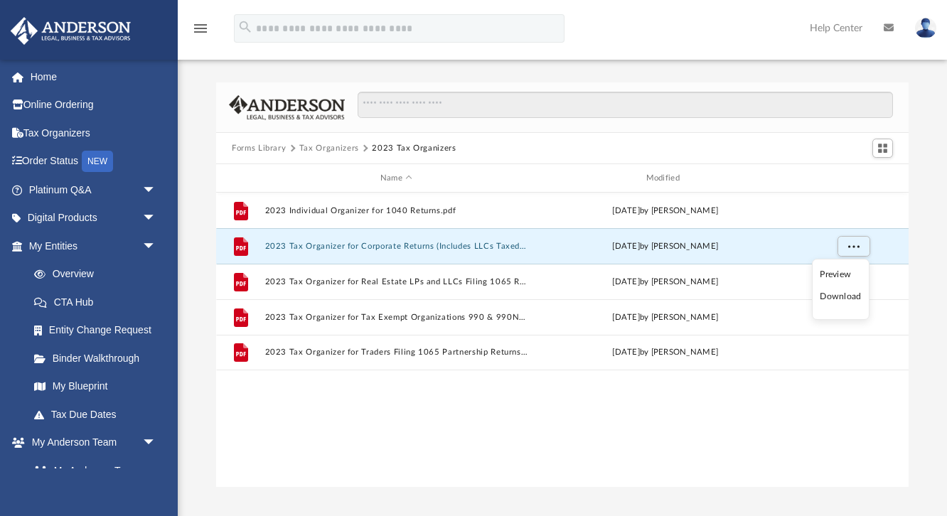
click at [835, 308] on ul "Preview Download" at bounding box center [841, 289] width 58 height 61
click at [827, 301] on li "Download" at bounding box center [840, 296] width 41 height 15
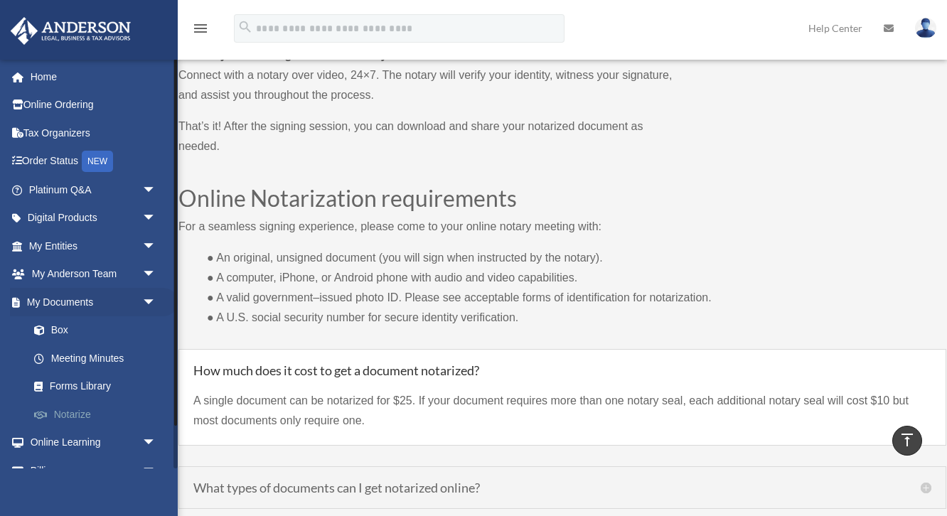
scroll to position [48, 0]
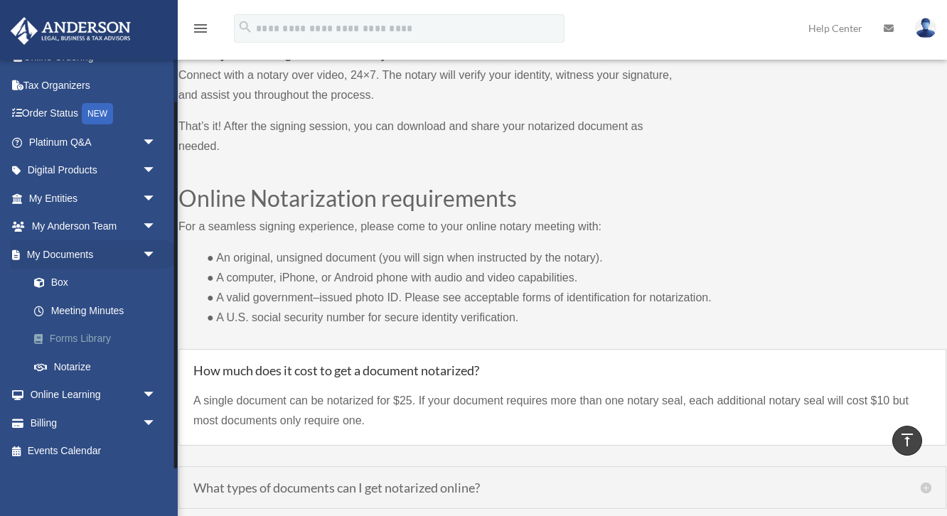
click at [95, 342] on link "Forms Library" at bounding box center [99, 339] width 158 height 28
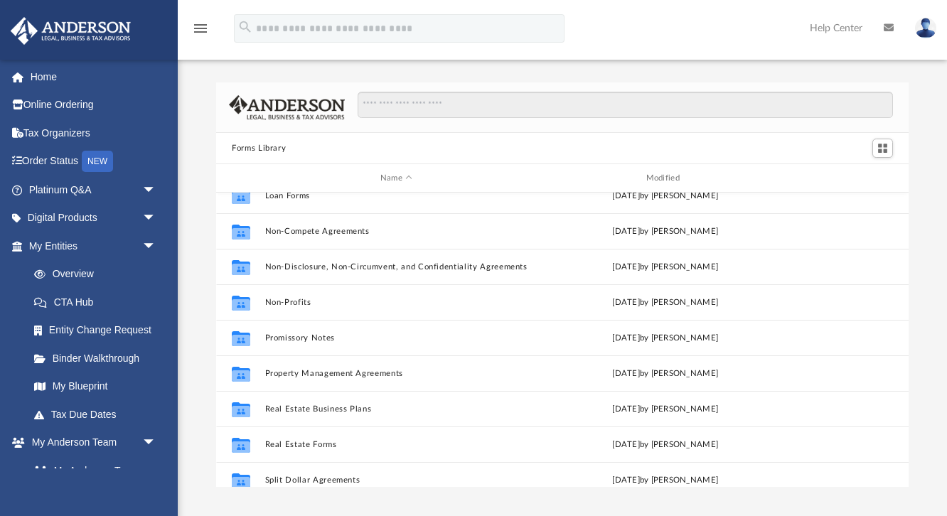
scroll to position [771, 0]
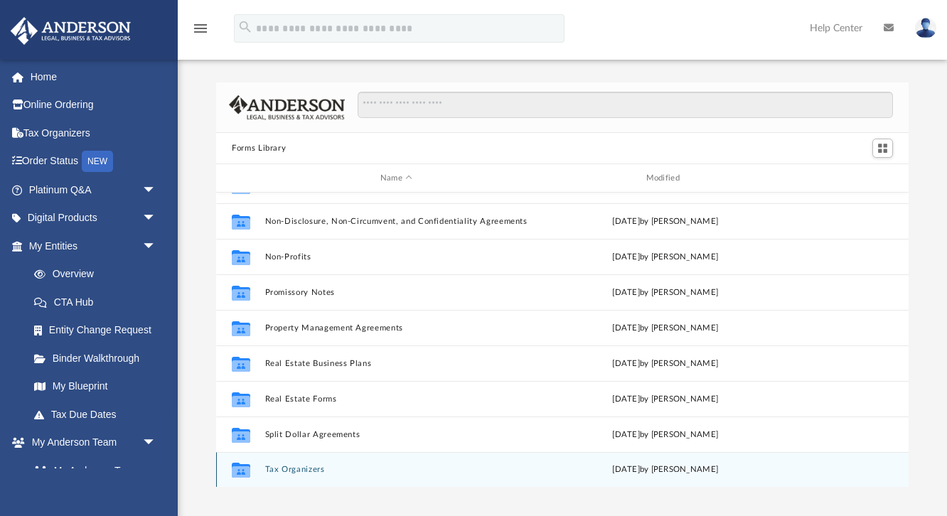
click at [292, 466] on button "Tax Organizers" at bounding box center [396, 469] width 263 height 9
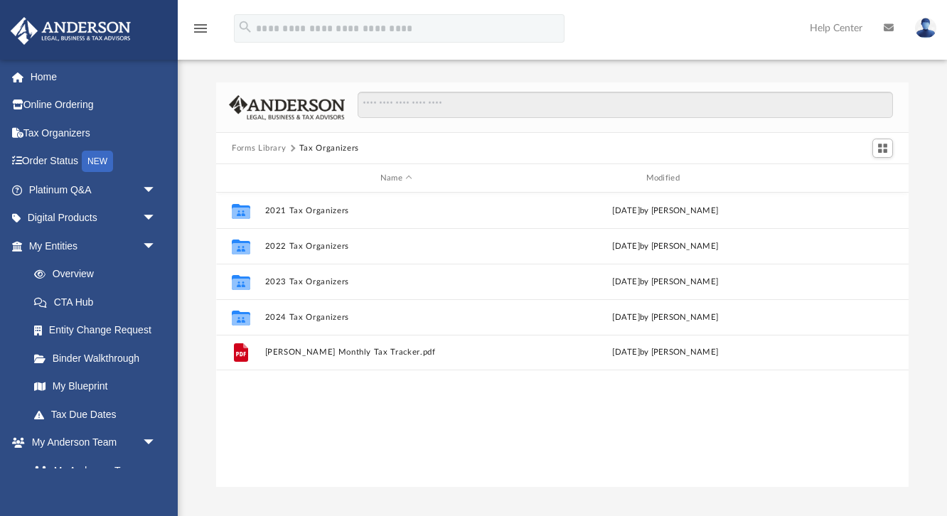
scroll to position [0, 0]
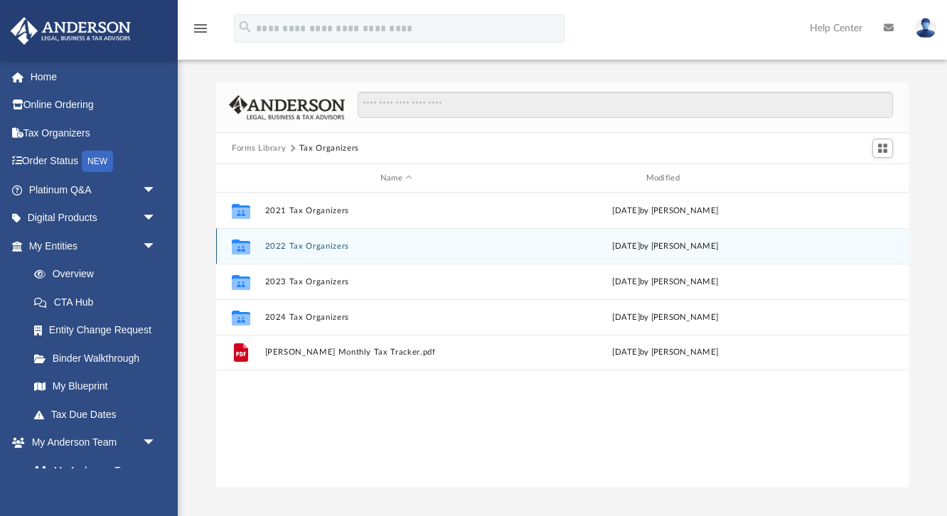
click at [306, 240] on div "Collaborated Folder 2022 Tax Organizers [DATE] by [PERSON_NAME]" at bounding box center [562, 246] width 692 height 36
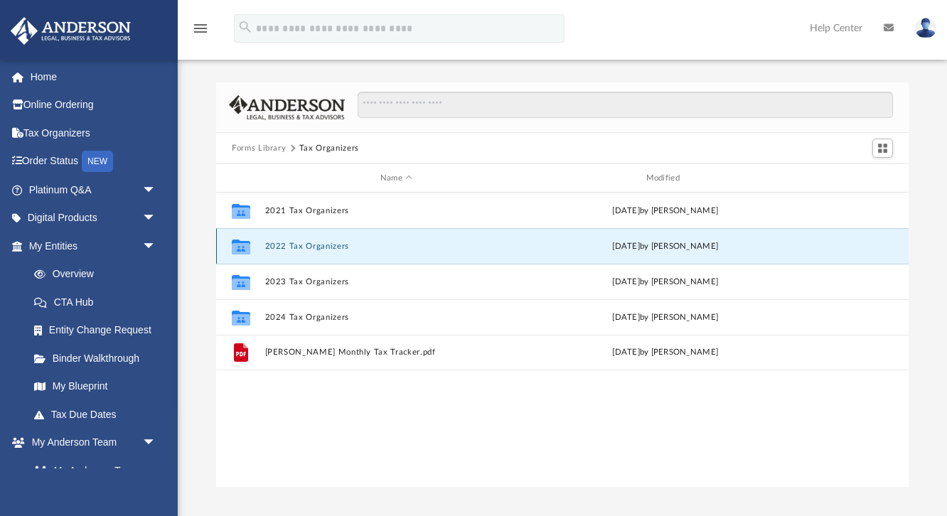
click at [306, 245] on button "2022 Tax Organizers" at bounding box center [396, 246] width 263 height 9
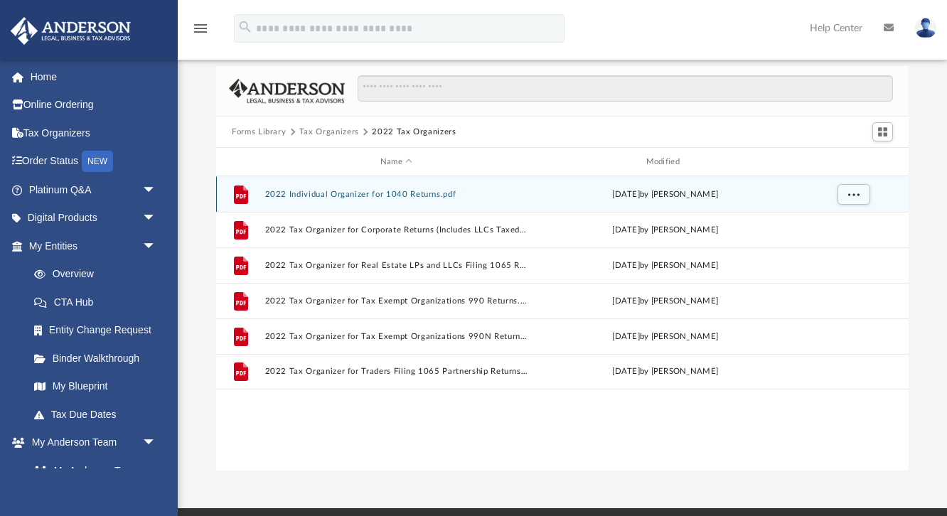
scroll to position [21, 0]
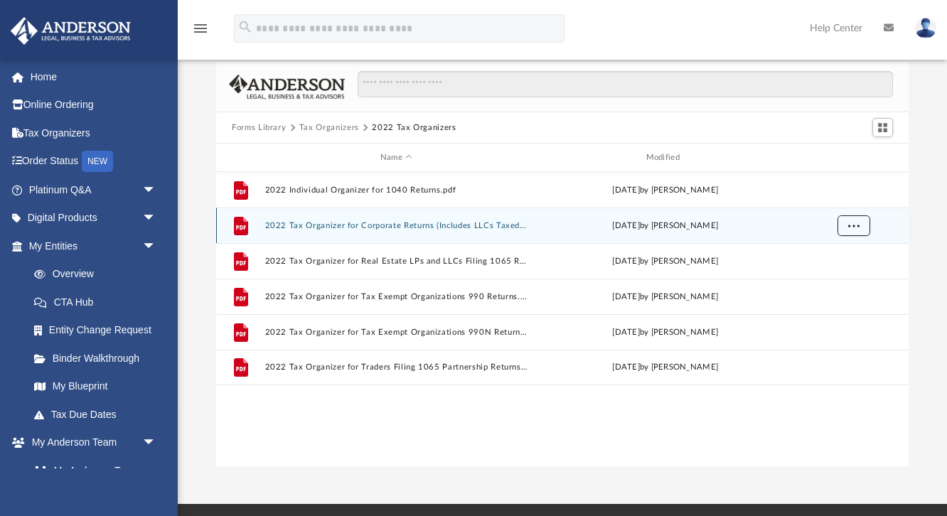
click at [855, 221] on span "More options" at bounding box center [853, 225] width 11 height 8
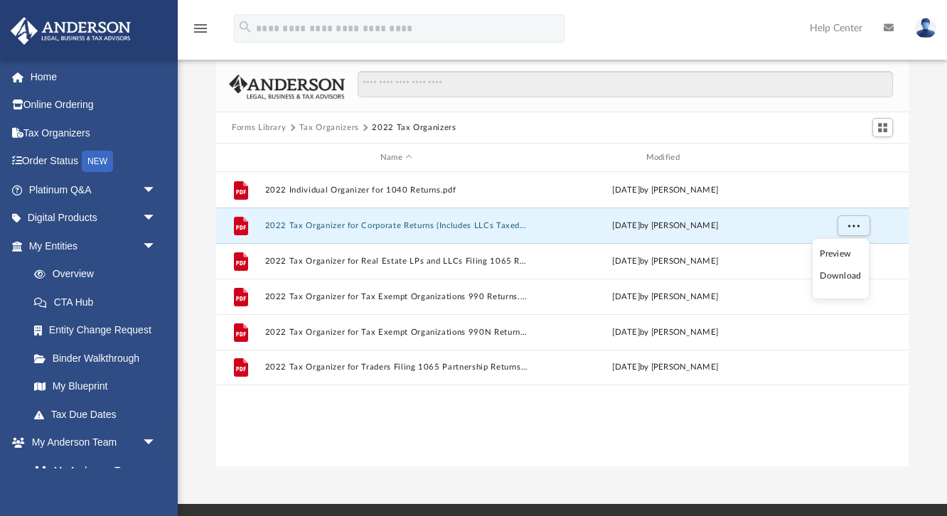
click at [843, 276] on li "Download" at bounding box center [840, 276] width 41 height 15
click at [783, 434] on div "File 2022 Individual Organizer for 1040 Returns.pdf [DATE] by [PERSON_NAME] Fil…" at bounding box center [562, 319] width 692 height 295
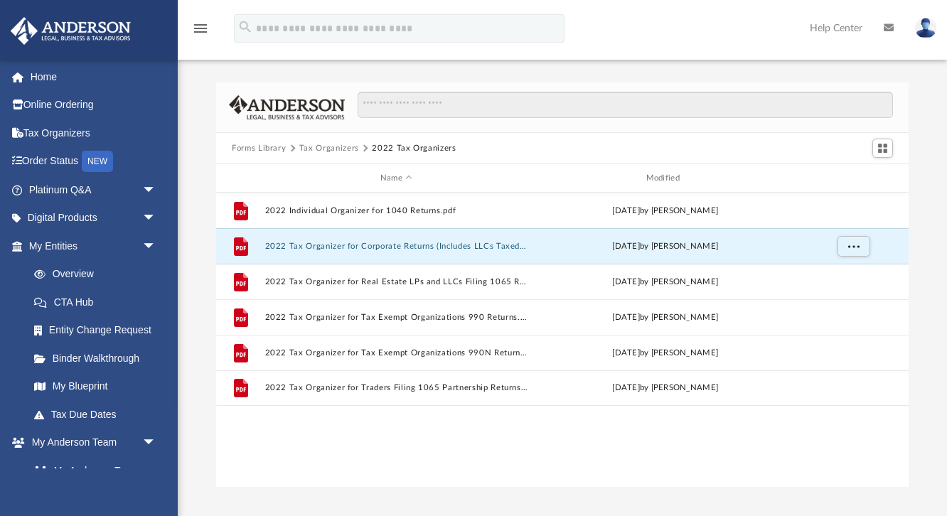
click at [334, 150] on button "Tax Organizers" at bounding box center [329, 148] width 60 height 13
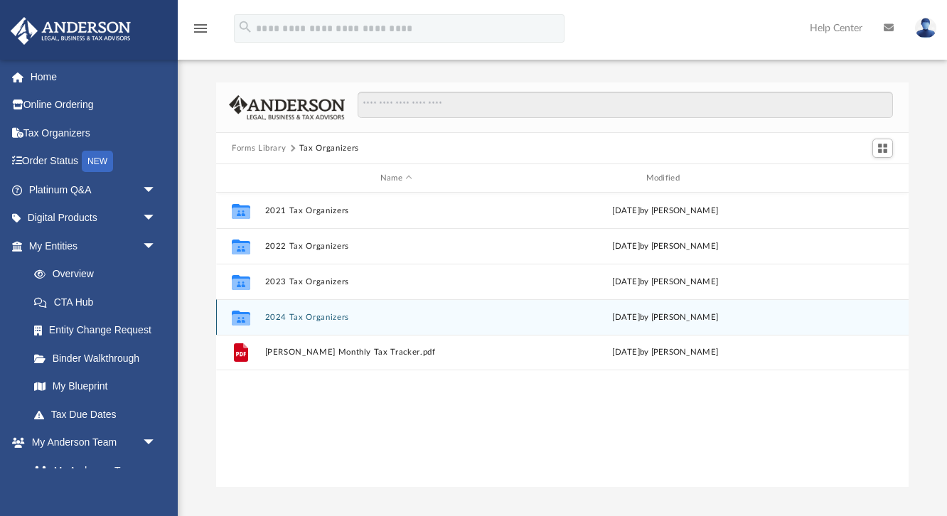
click at [294, 318] on button "2024 Tax Organizers" at bounding box center [396, 317] width 263 height 9
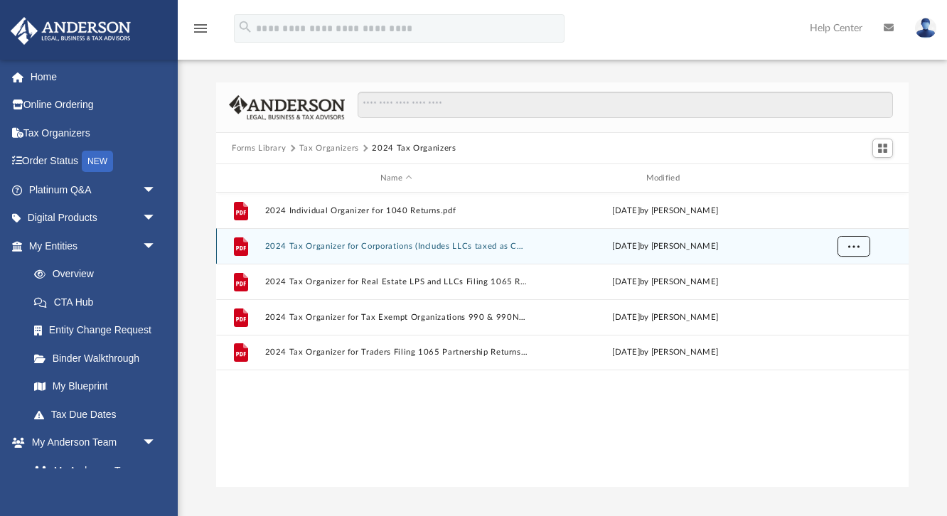
click at [859, 247] on button "More options" at bounding box center [853, 246] width 33 height 21
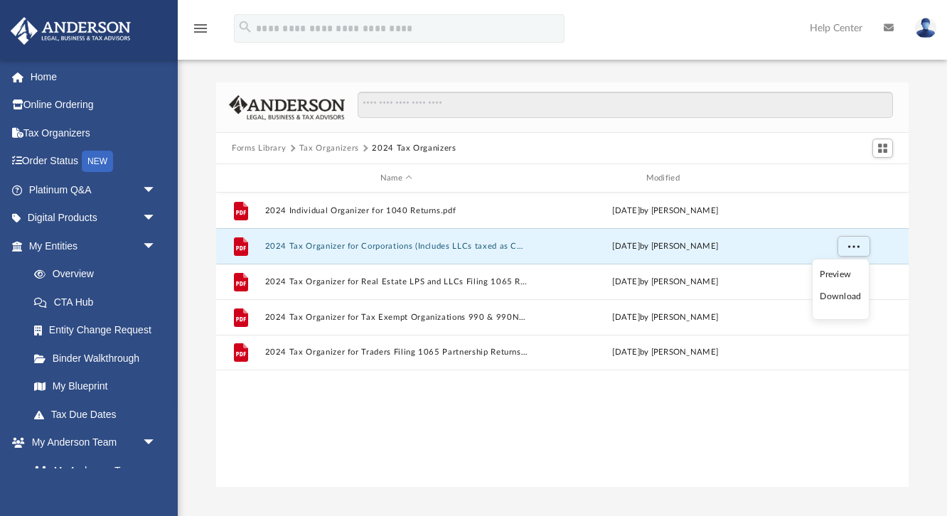
click at [840, 299] on li "Download" at bounding box center [840, 296] width 41 height 15
click at [338, 150] on button "Tax Organizers" at bounding box center [329, 148] width 60 height 13
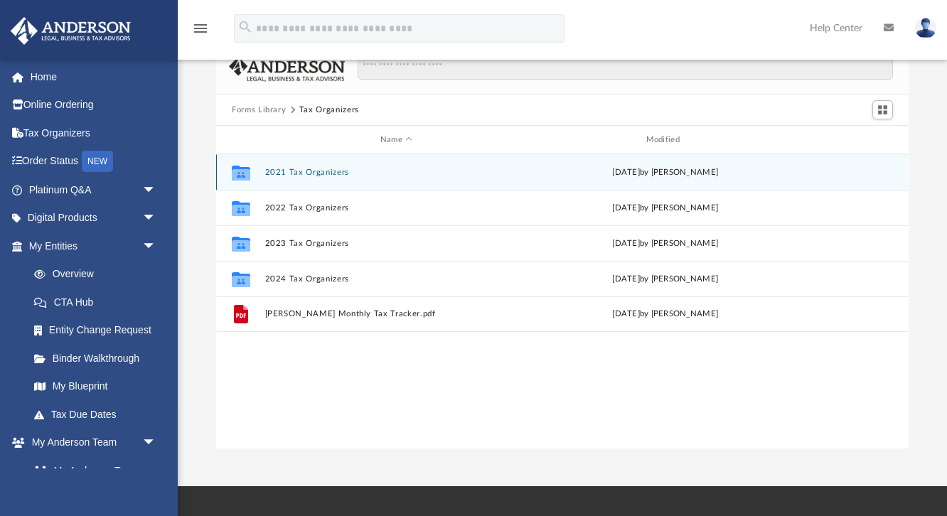
scroll to position [39, 0]
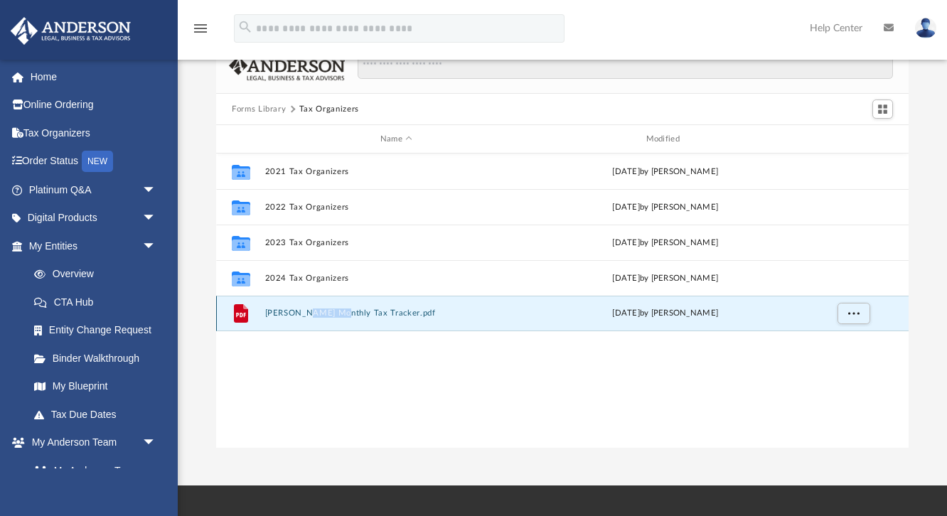
click at [245, 315] on icon "grid" at bounding box center [241, 313] width 14 height 18
click at [855, 310] on span "More options" at bounding box center [853, 313] width 11 height 8
click at [840, 368] on li "Download" at bounding box center [840, 364] width 41 height 15
